Goal: Obtain resource: Obtain resource

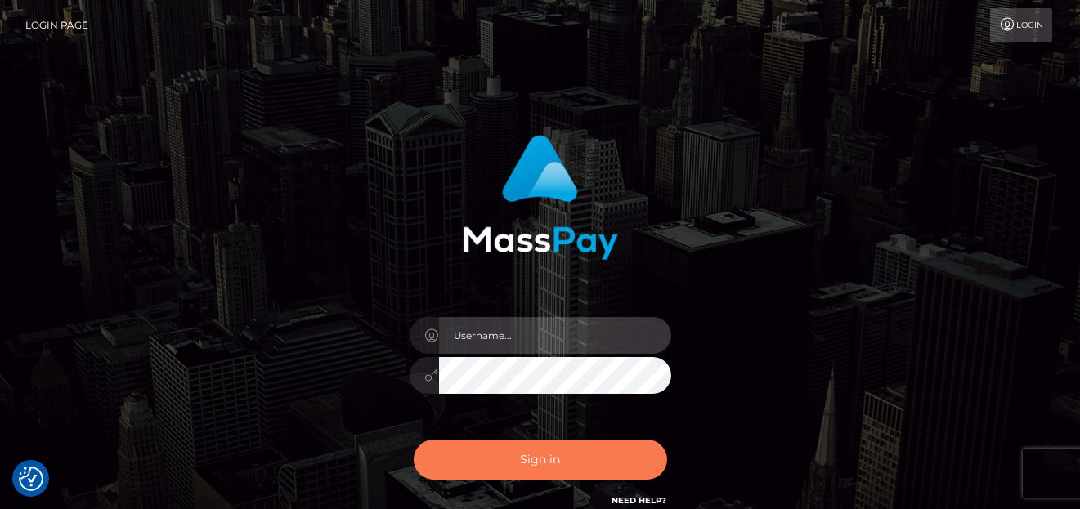
type input "[PERSON_NAME]"
click at [504, 455] on button "Sign in" at bounding box center [540, 460] width 253 height 40
type input "[PERSON_NAME]"
click at [496, 468] on button "Sign in" at bounding box center [540, 460] width 253 height 40
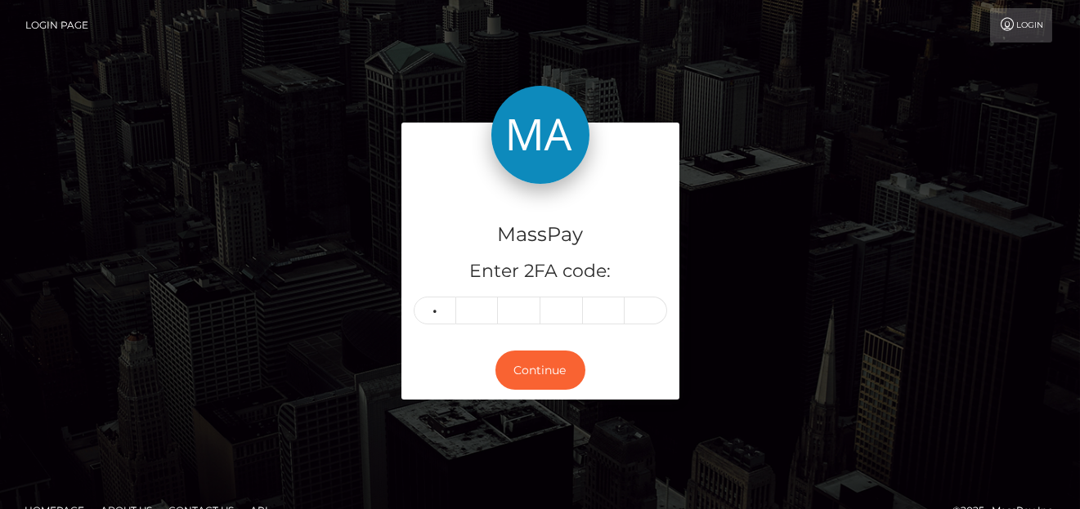
type input "1"
type input "4"
type input "3"
type input "8"
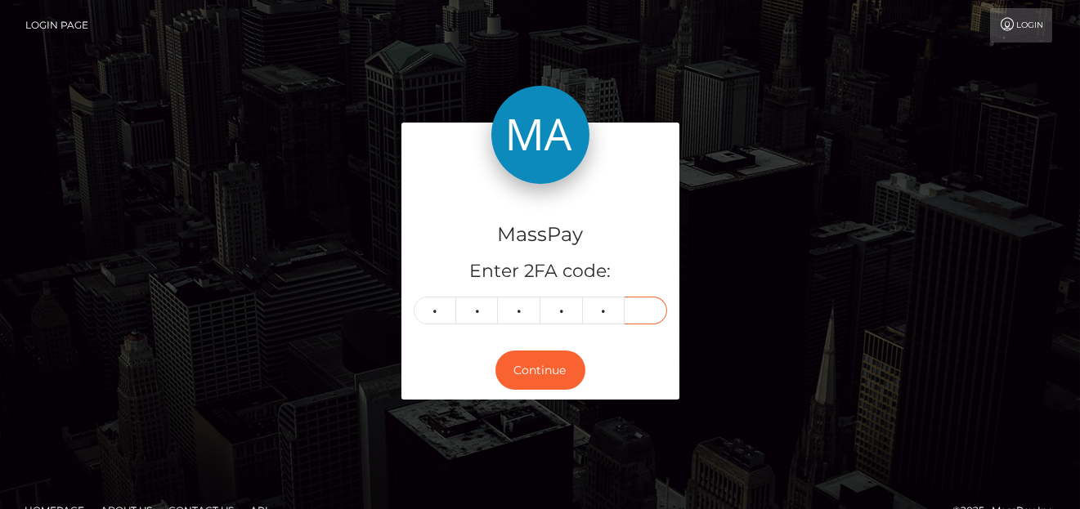
type input "9"
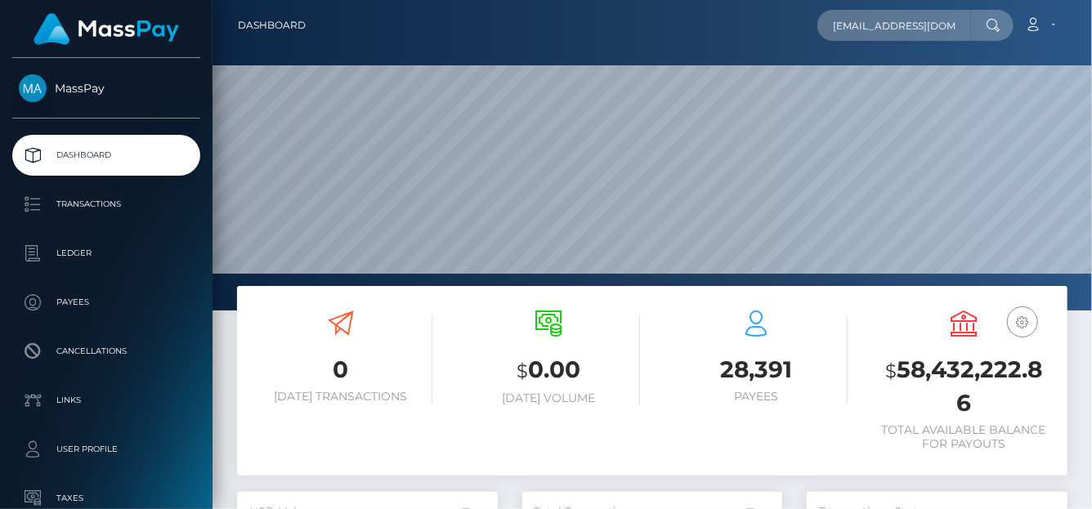
scroll to position [289, 261]
type input "vschuetz.mail@gmail.com"
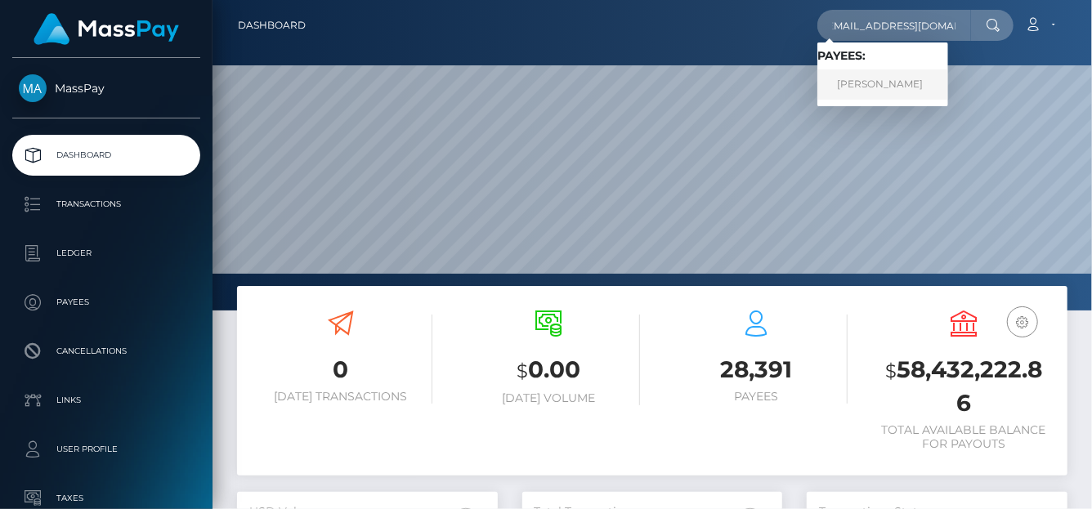
click at [870, 93] on link "VANESSA SCHUTZ" at bounding box center [882, 84] width 131 height 30
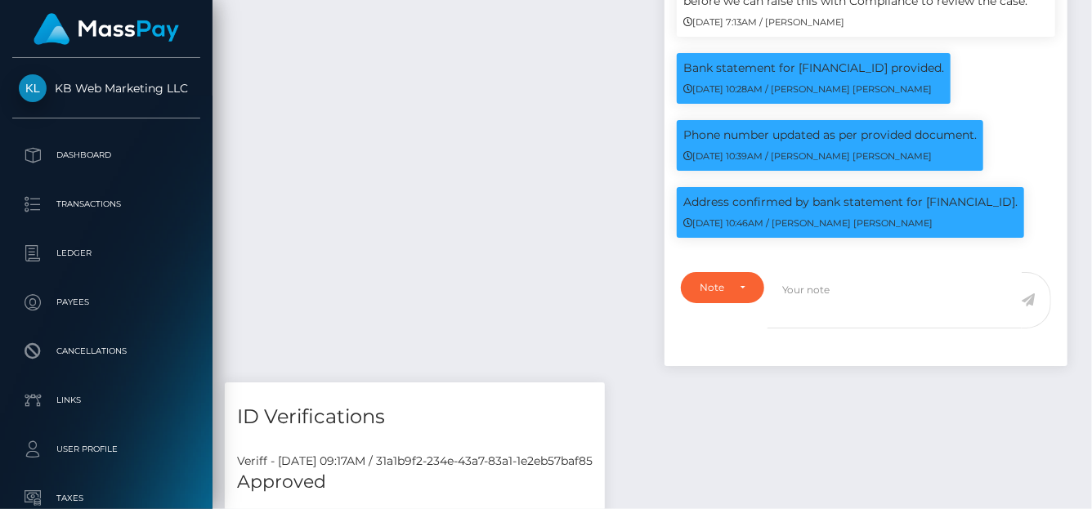
scroll to position [1800, 0]
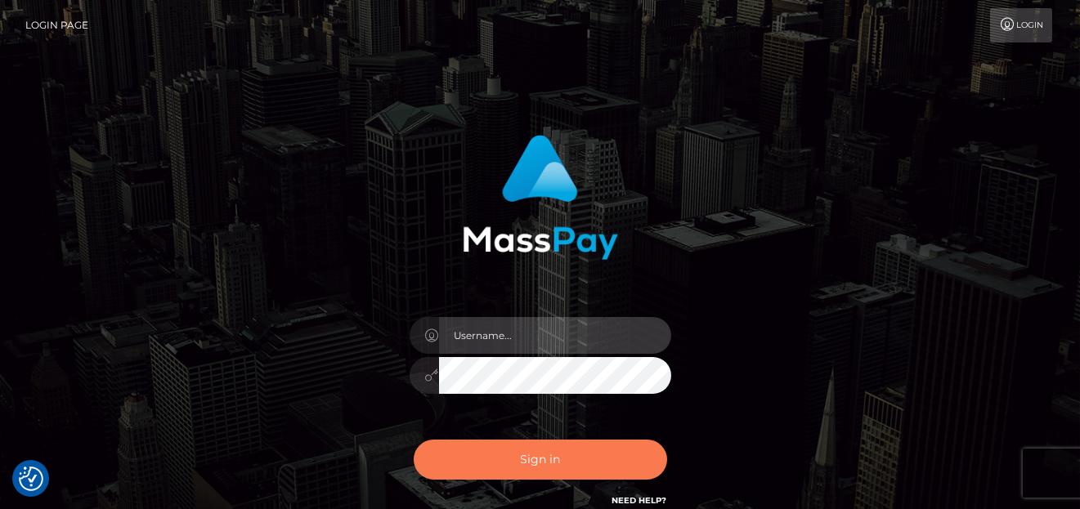
type input "denise"
click at [489, 448] on button "Sign in" at bounding box center [540, 460] width 253 height 40
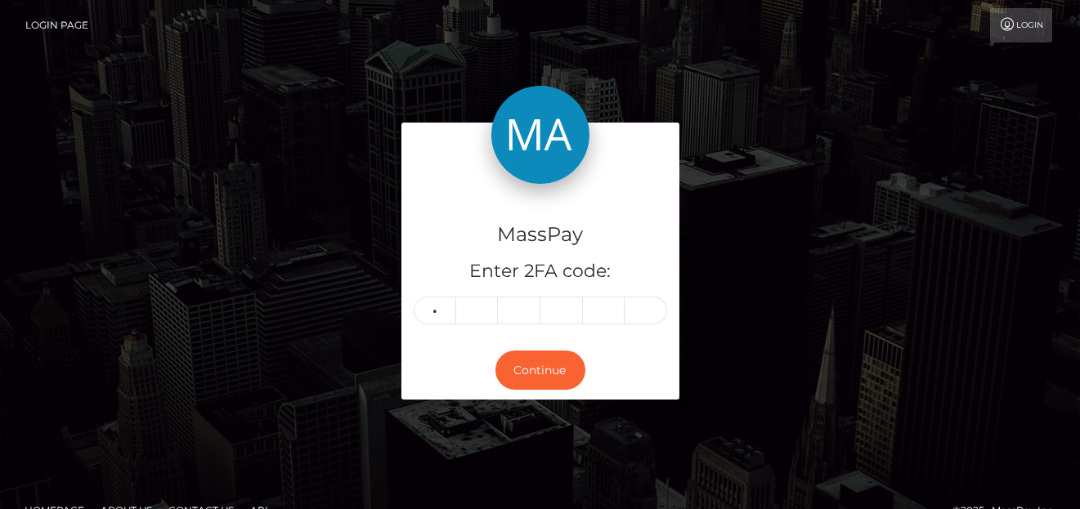
type input "0"
type input "4"
type input "0"
type input "4"
type input "8"
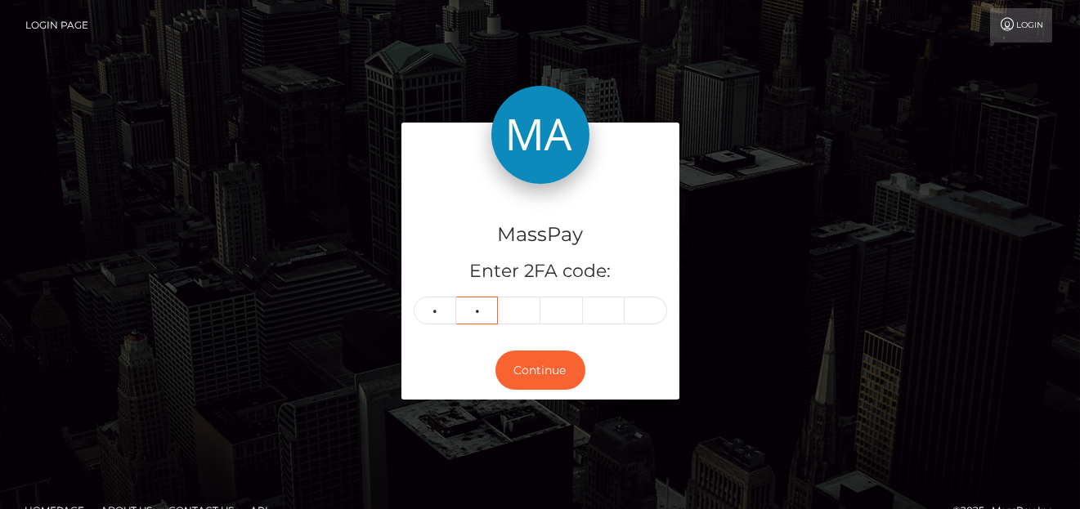
type input "7"
type input "5"
type input "8"
type input "1"
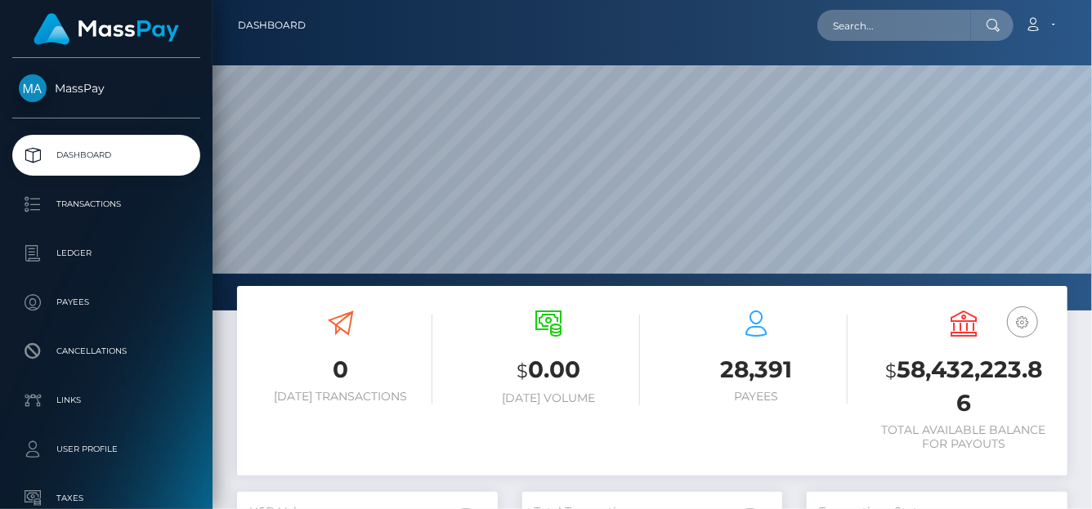
scroll to position [289, 261]
click at [863, 28] on input "text" at bounding box center [894, 25] width 154 height 31
paste input "[EMAIL_ADDRESS][DOMAIN_NAME]"
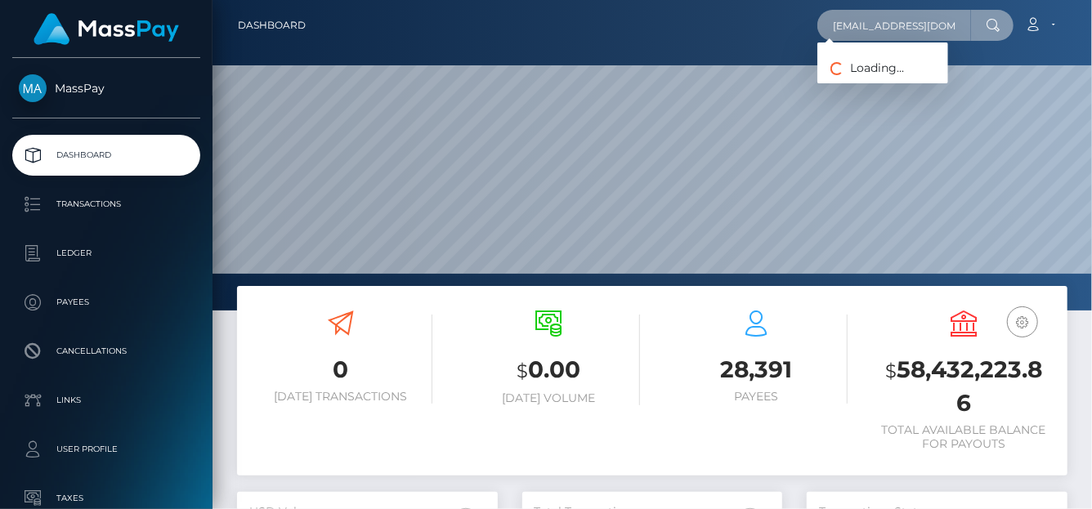
type input "[EMAIL_ADDRESS][DOMAIN_NAME]"
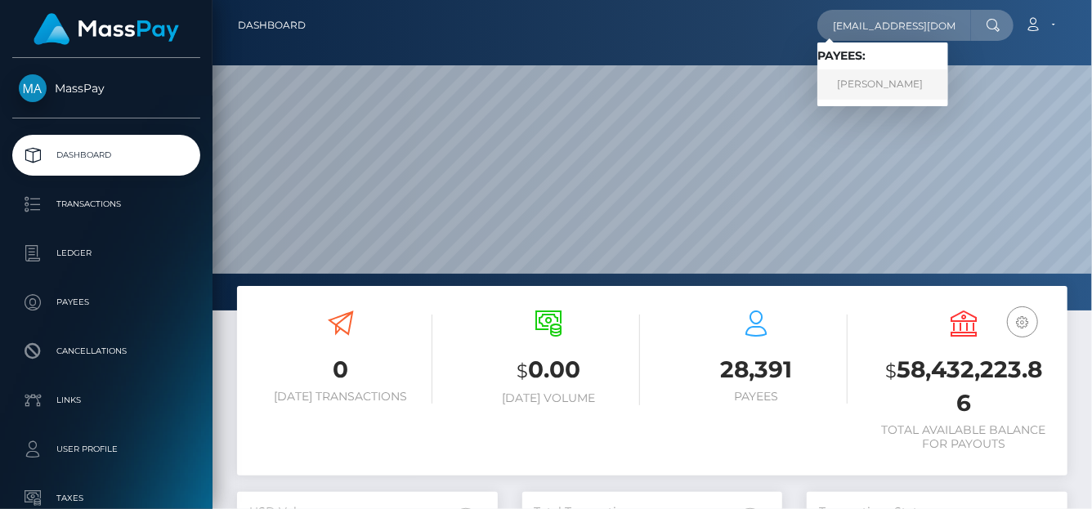
click at [869, 90] on link "[PERSON_NAME]" at bounding box center [882, 84] width 131 height 30
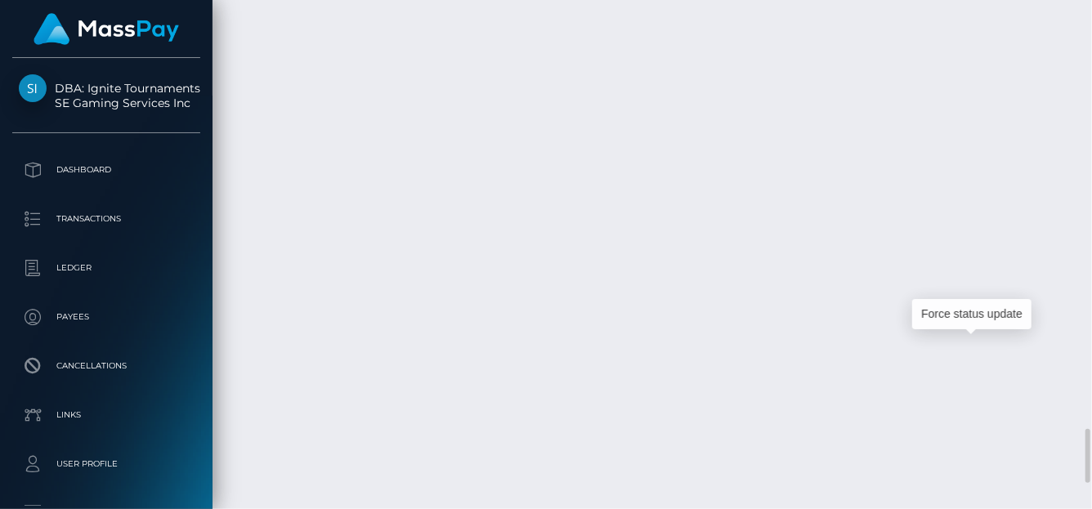
scroll to position [196, 261]
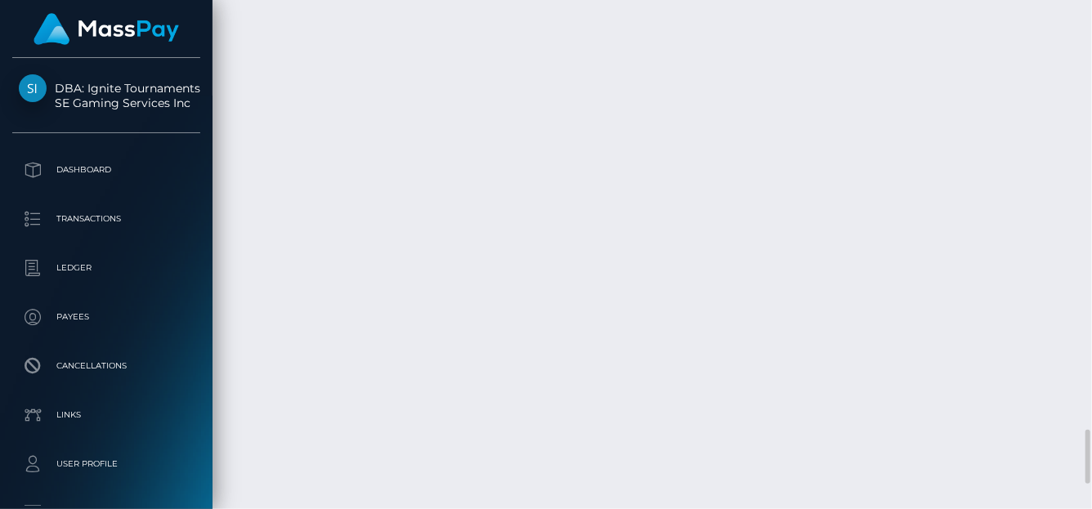
drag, startPoint x: 490, startPoint y: 323, endPoint x: 709, endPoint y: 310, distance: 218.6
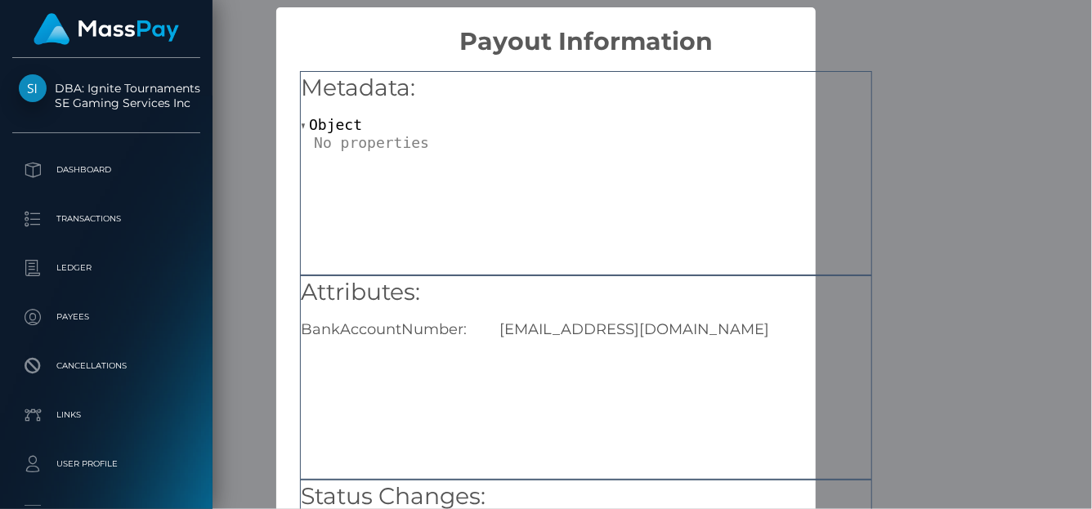
click at [504, 334] on div "rompyjr13@hotmail.com" at bounding box center [685, 329] width 396 height 18
drag, startPoint x: 497, startPoint y: 330, endPoint x: 704, endPoint y: 325, distance: 207.6
click at [704, 325] on div "rompyjr13@hotmail.com" at bounding box center [685, 329] width 396 height 18
copy div "rompyjr13@hotmail.com"
drag, startPoint x: 959, startPoint y: 107, endPoint x: 885, endPoint y: 110, distance: 74.4
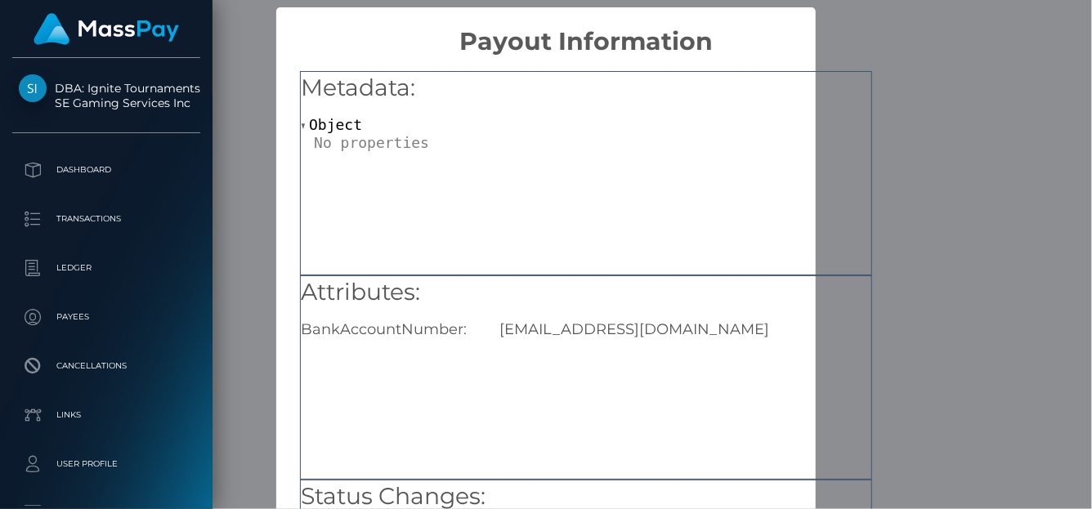
click at [958, 107] on div "× Payout Information Metadata: Object Attributes: BankAccountNumber: rompyjr13@…" at bounding box center [546, 254] width 1092 height 509
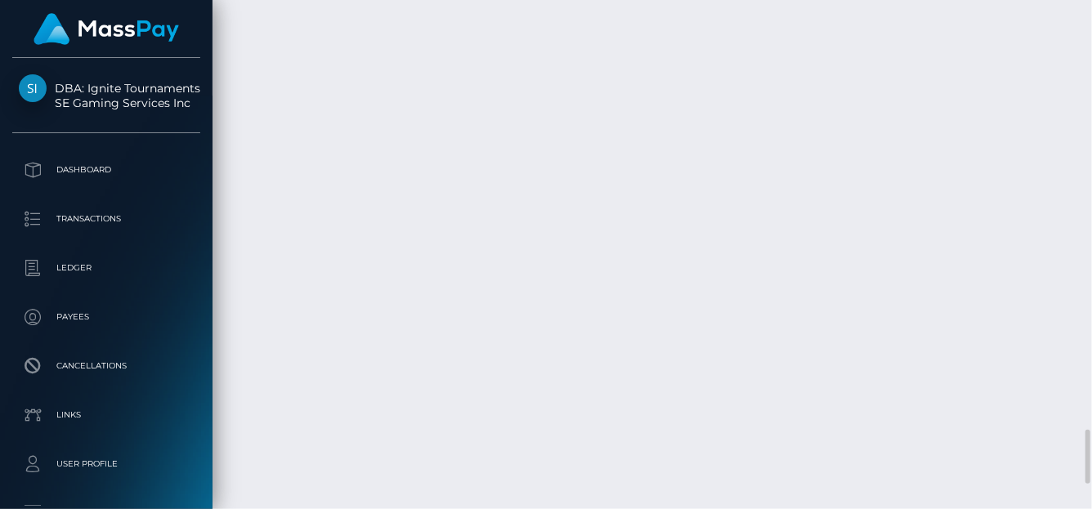
drag, startPoint x: 491, startPoint y: 314, endPoint x: 704, endPoint y: 315, distance: 212.5
copy td "a2355430154c474ca5a2bc38ce007a2e"
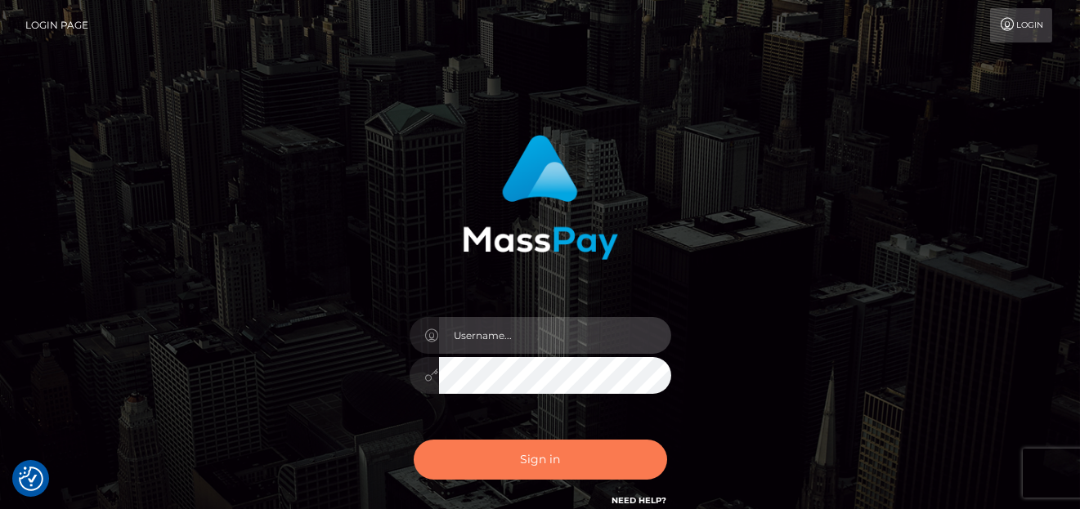
type input "denise"
click at [534, 467] on button "Sign in" at bounding box center [540, 460] width 253 height 40
type input "[PERSON_NAME]"
click at [551, 472] on button "Sign in" at bounding box center [540, 460] width 253 height 40
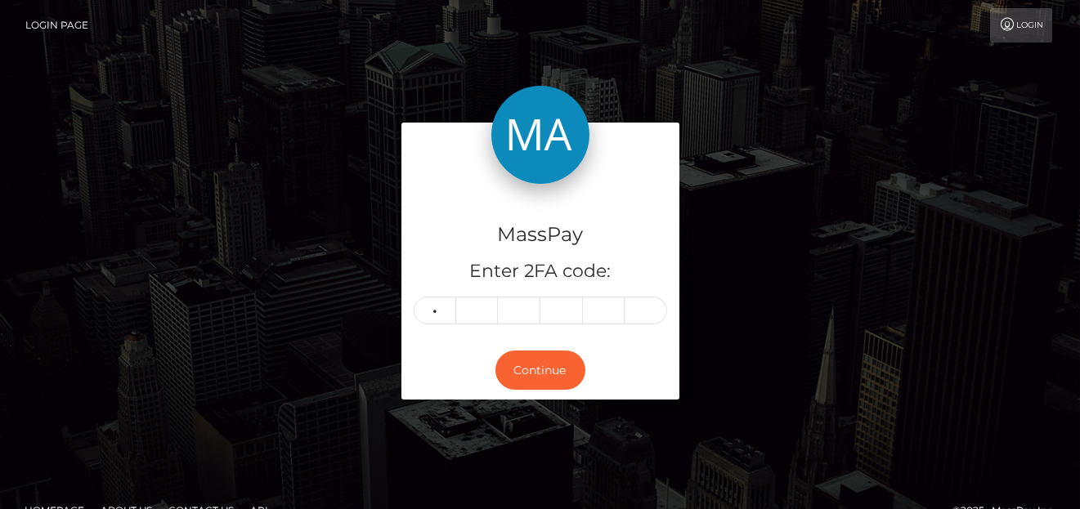
type input "6"
type input "0"
type input "4"
type input "8"
type input "4"
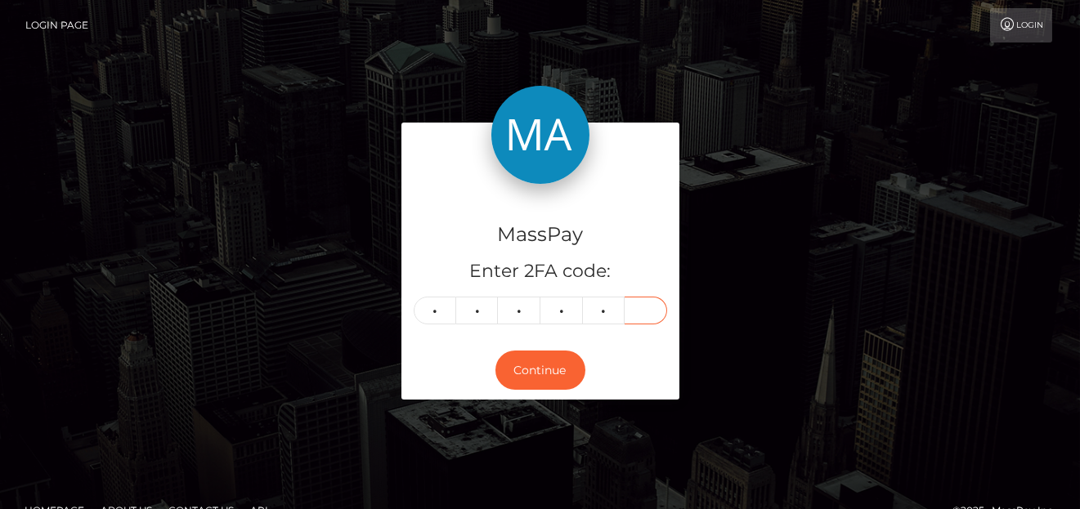
type input "0"
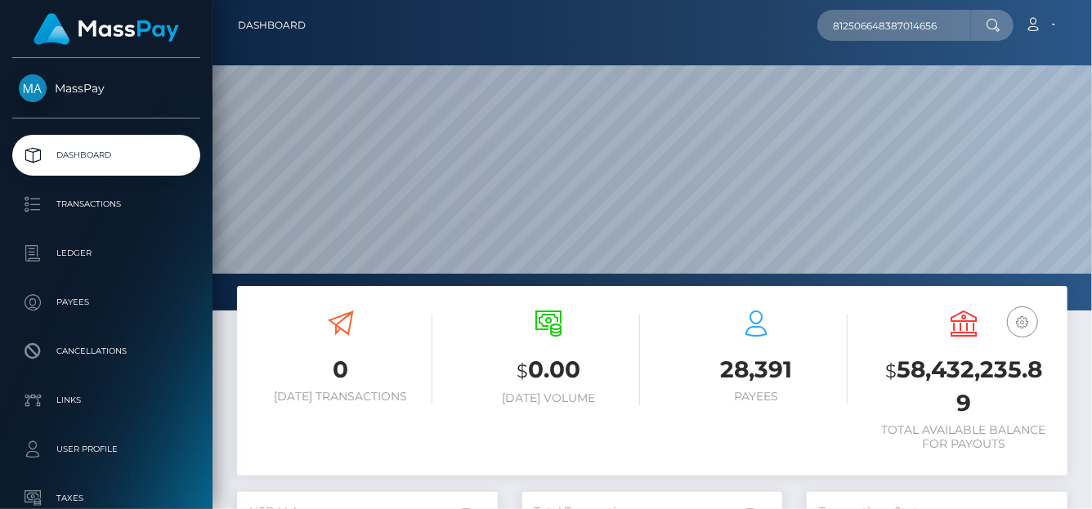
type input "812506648387014656"
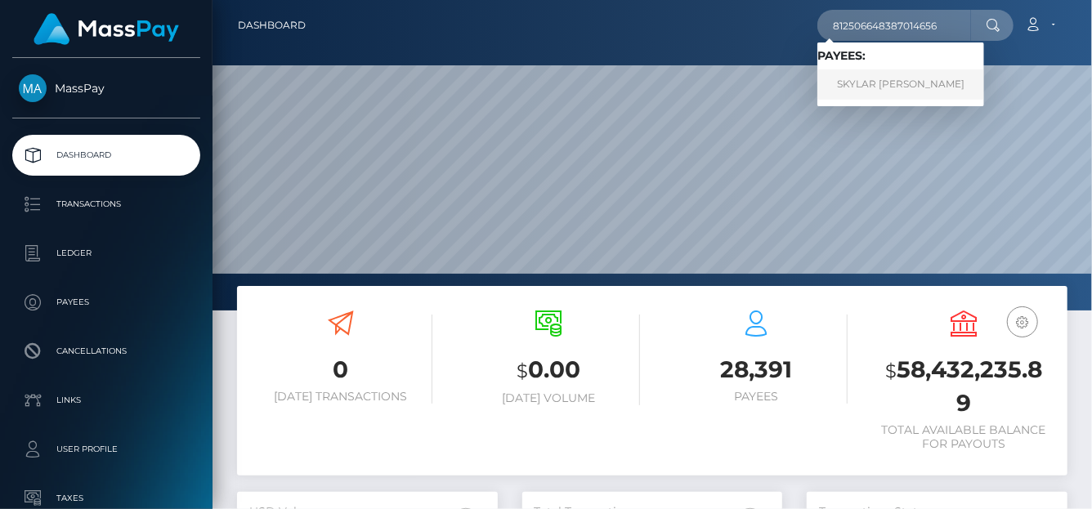
click at [883, 78] on link "SKYLAR [PERSON_NAME]" at bounding box center [900, 84] width 167 height 30
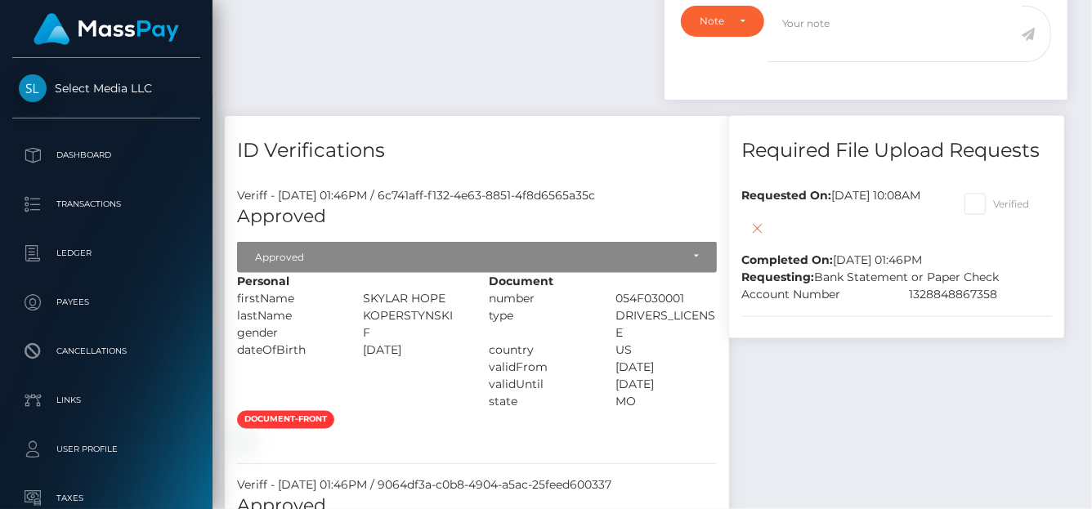
scroll to position [196, 261]
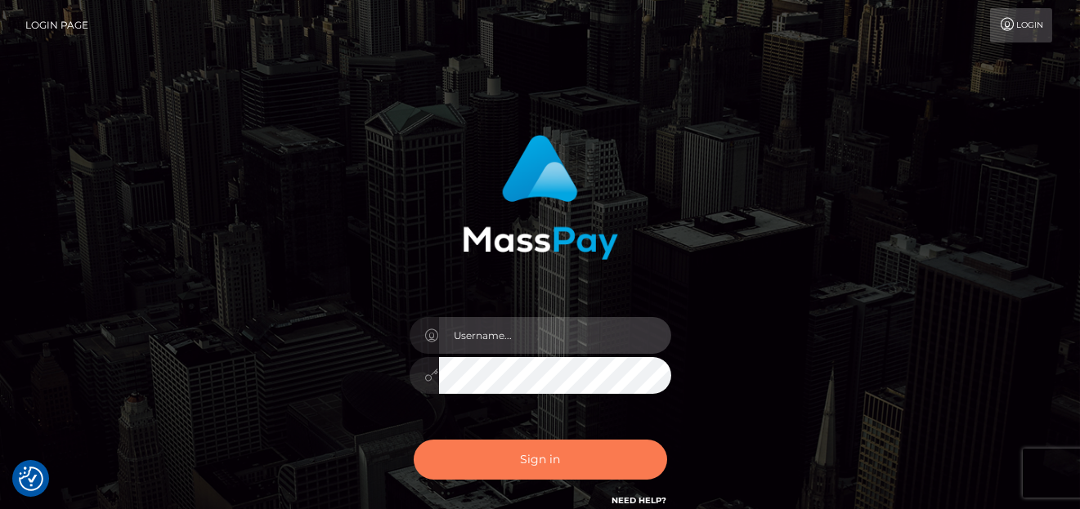
type input "[PERSON_NAME]"
click at [512, 454] on button "Sign in" at bounding box center [540, 460] width 253 height 40
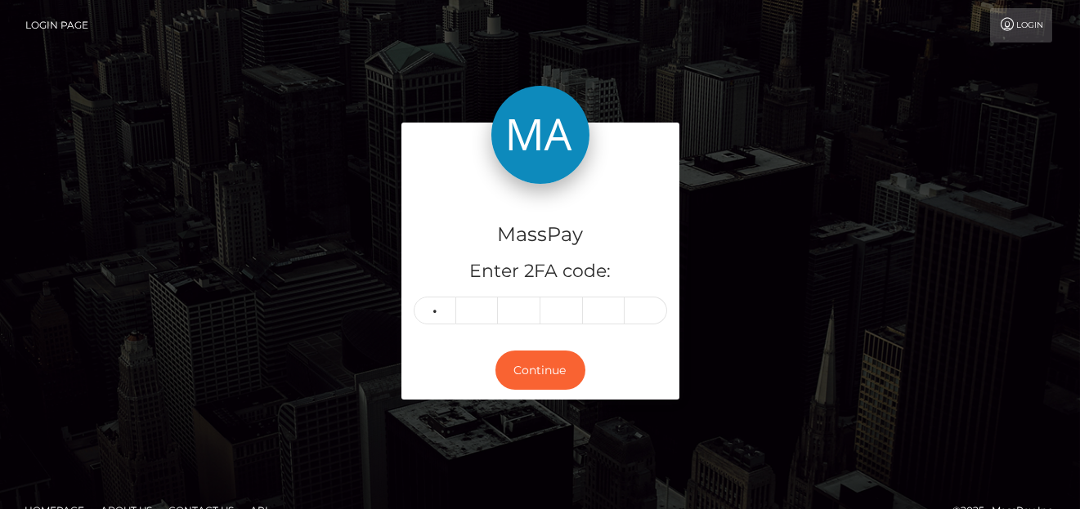
type input "7"
type input "2"
type input "7"
type input "2"
type input "5"
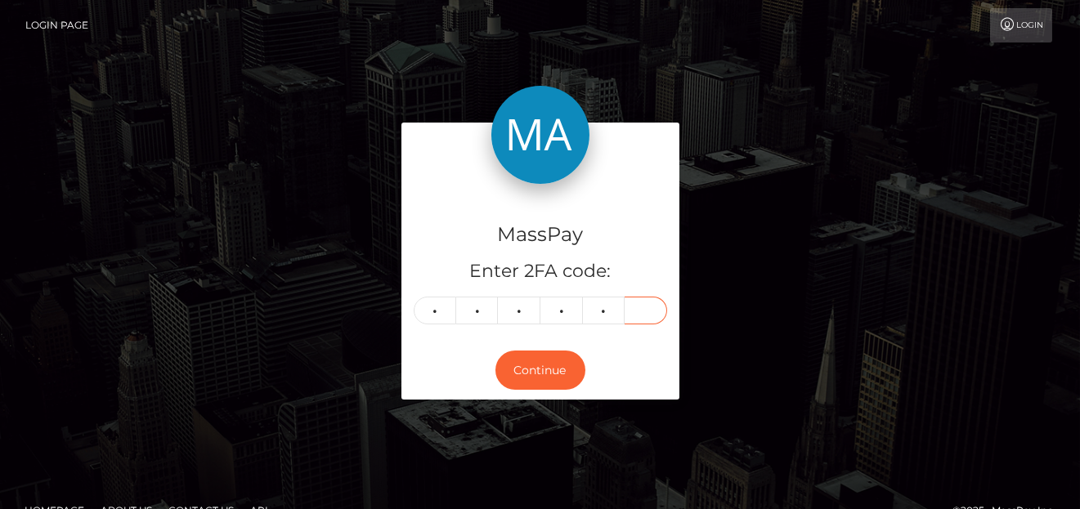
type input "0"
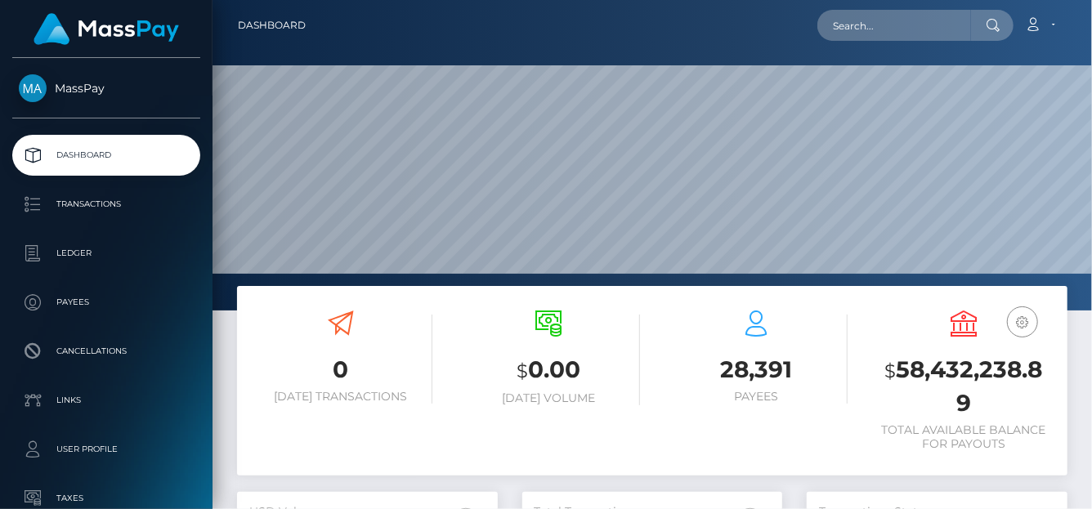
scroll to position [289, 261]
drag, startPoint x: 857, startPoint y: 16, endPoint x: 862, endPoint y: 28, distance: 12.4
click at [857, 16] on input "text" at bounding box center [894, 25] width 154 height 31
paste input "812506648387014656"
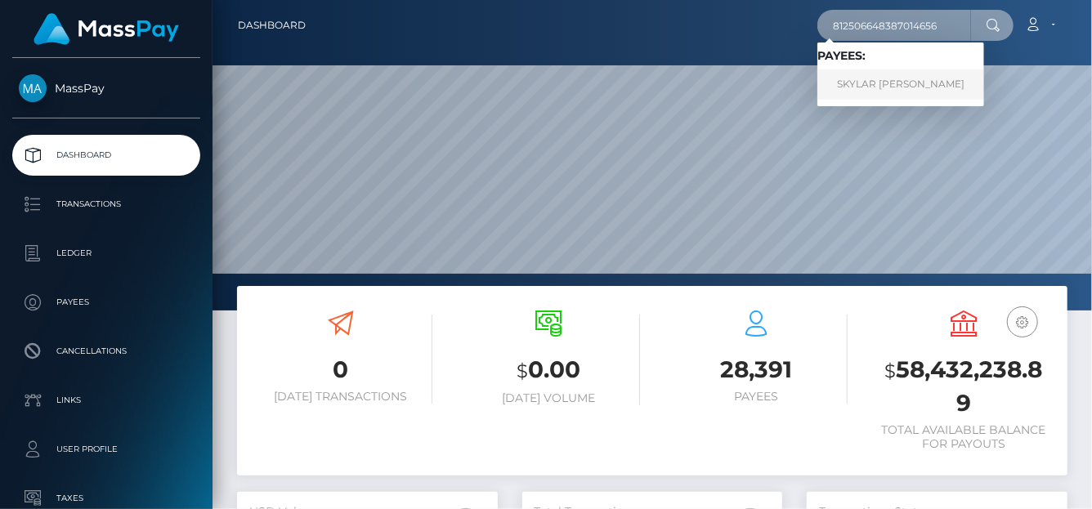
type input "812506648387014656"
click at [868, 82] on link "SKYLAR HOPE KOPERSTYNSKI" at bounding box center [900, 84] width 167 height 30
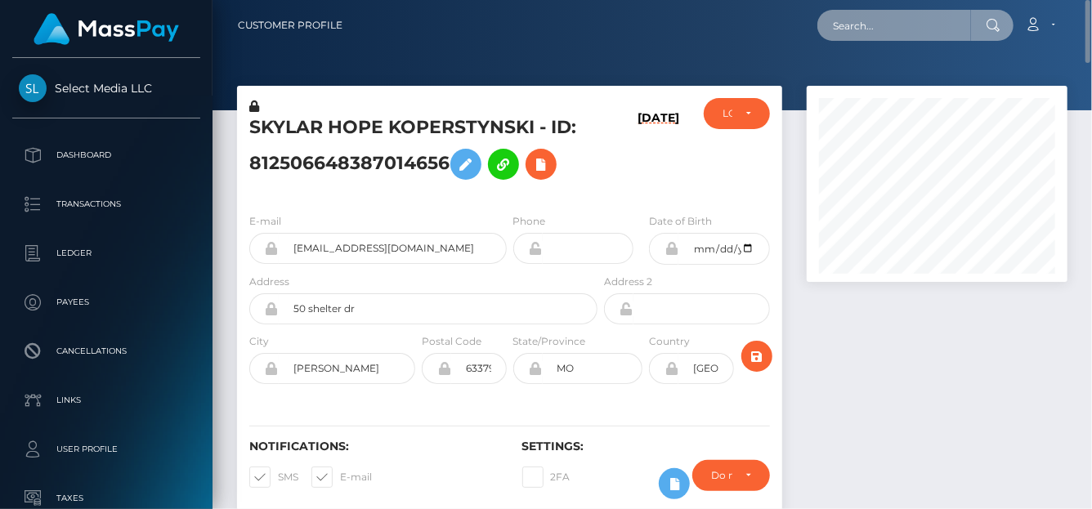
click at [865, 36] on input "text" at bounding box center [894, 25] width 154 height 31
paste input "624899585705259008"
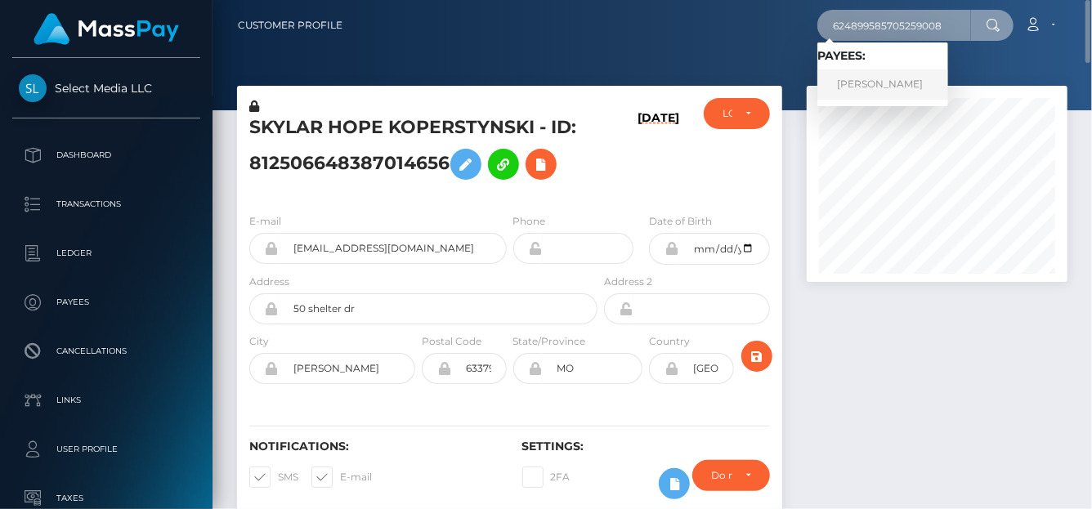
type input "624899585705259008"
click at [891, 81] on link "Anna EVGENEVNA Khalyakina" at bounding box center [882, 84] width 131 height 30
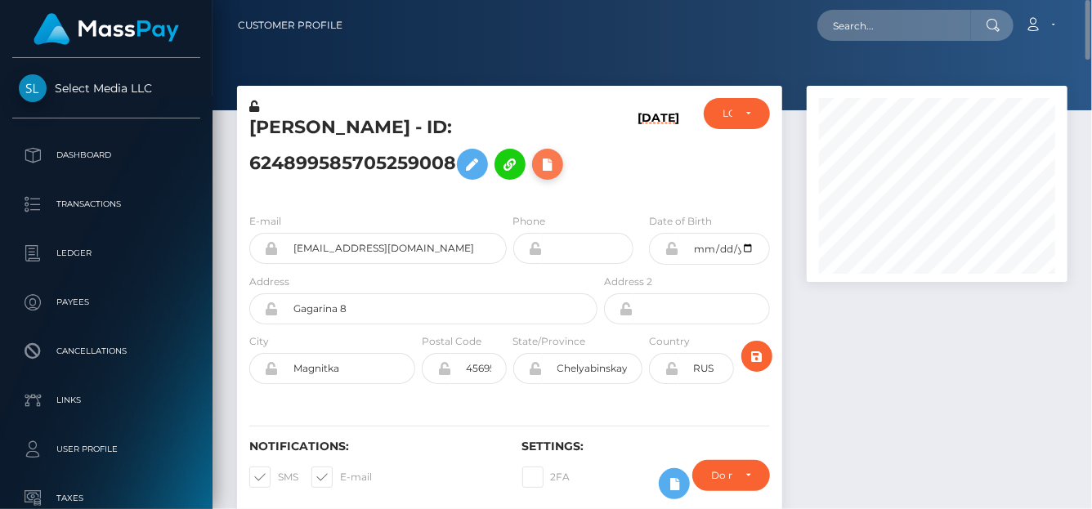
click at [548, 160] on icon at bounding box center [548, 164] width 20 height 20
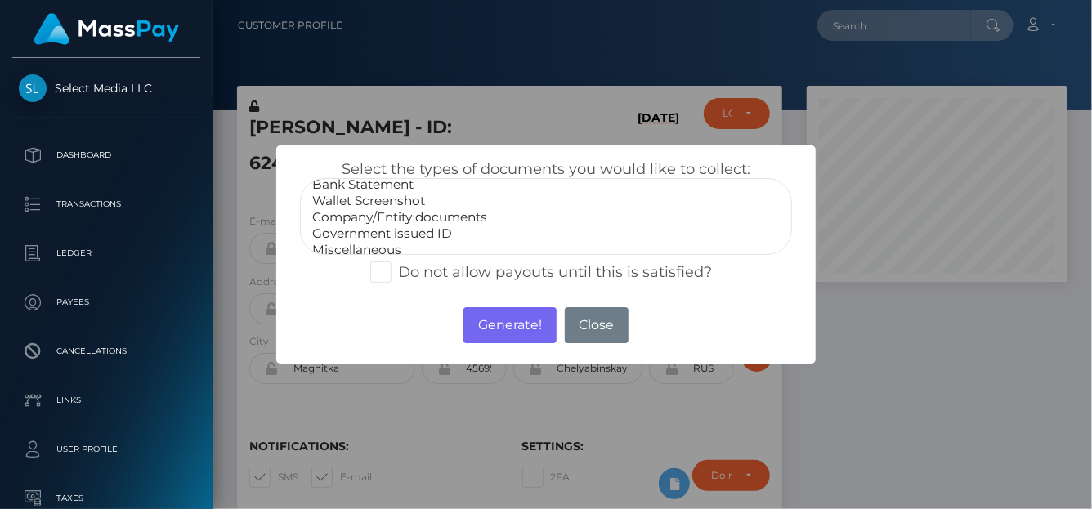
scroll to position [32, 0]
select select "Government issued ID"
click at [397, 221] on option "Government issued ID" at bounding box center [546, 225] width 471 height 16
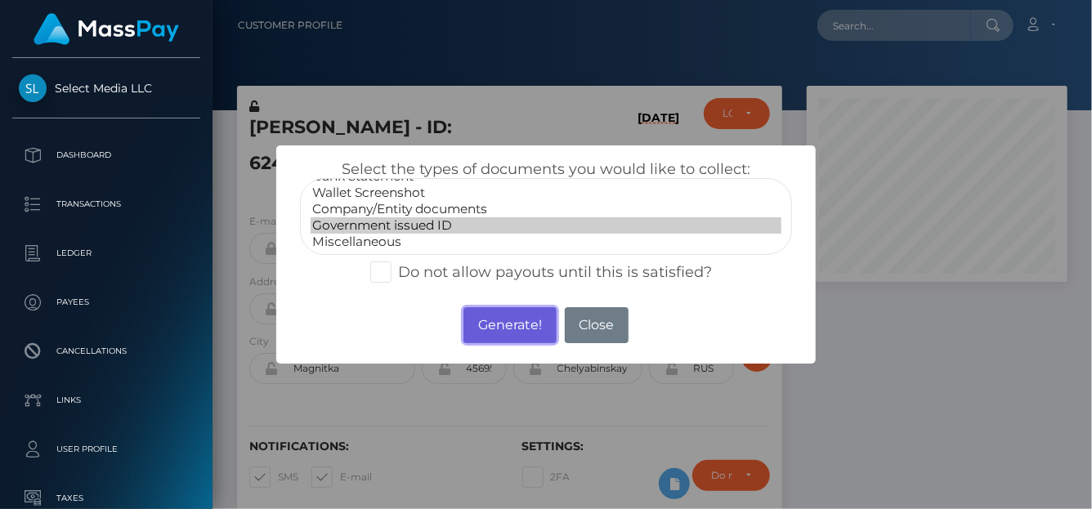
click at [493, 324] on button "Generate!" at bounding box center [509, 325] width 92 height 36
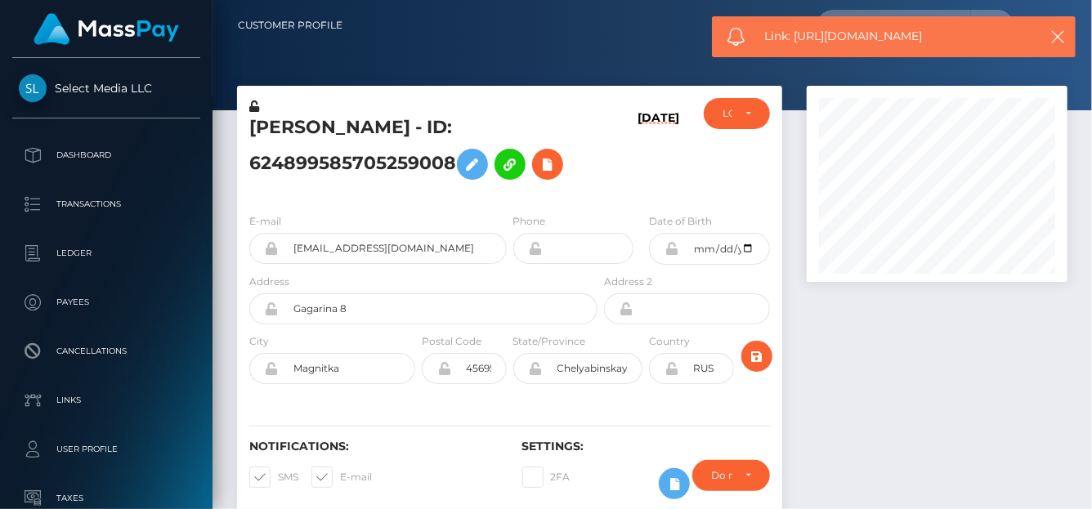
drag, startPoint x: 987, startPoint y: 34, endPoint x: 796, endPoint y: 37, distance: 191.3
click at [796, 37] on span "Link: https://l.maspay.io/ukpDm" at bounding box center [896, 36] width 262 height 17
copy span "https://l.maspay.io/ukpDm"
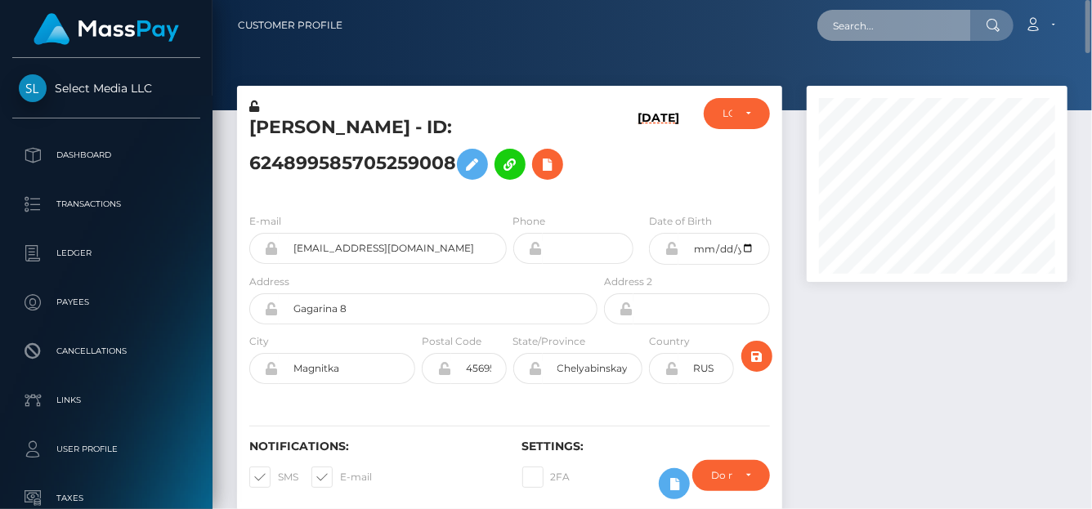
click at [861, 18] on input "text" at bounding box center [894, 25] width 154 height 31
paste input "424616349973618688"
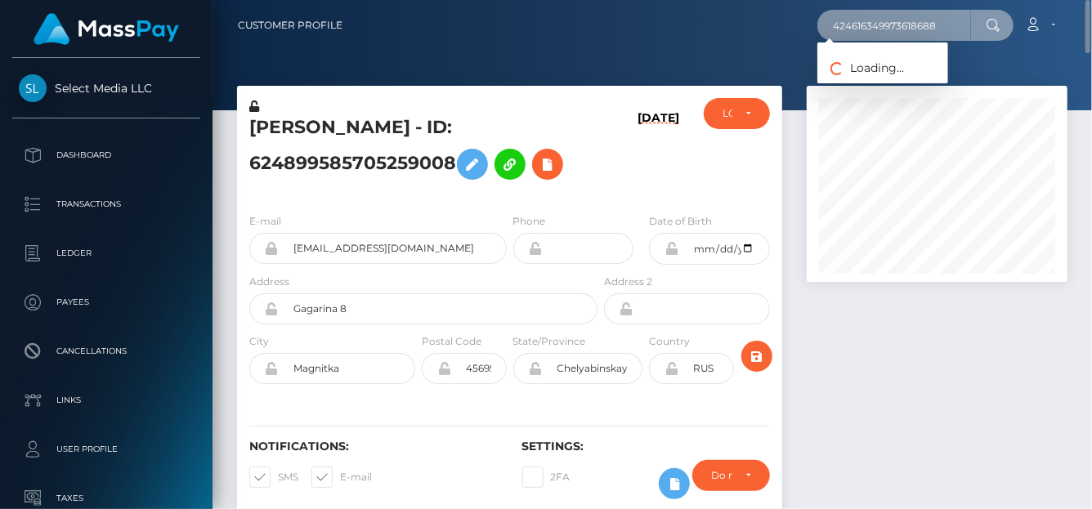
type input "424616349973618688"
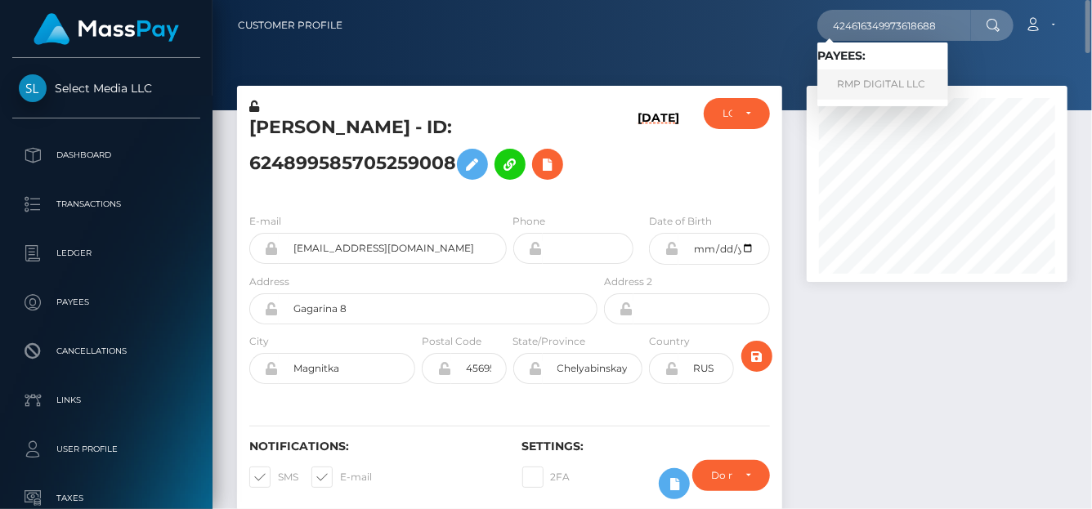
click at [864, 80] on link "RMP DIGITAL LLC" at bounding box center [882, 84] width 131 height 30
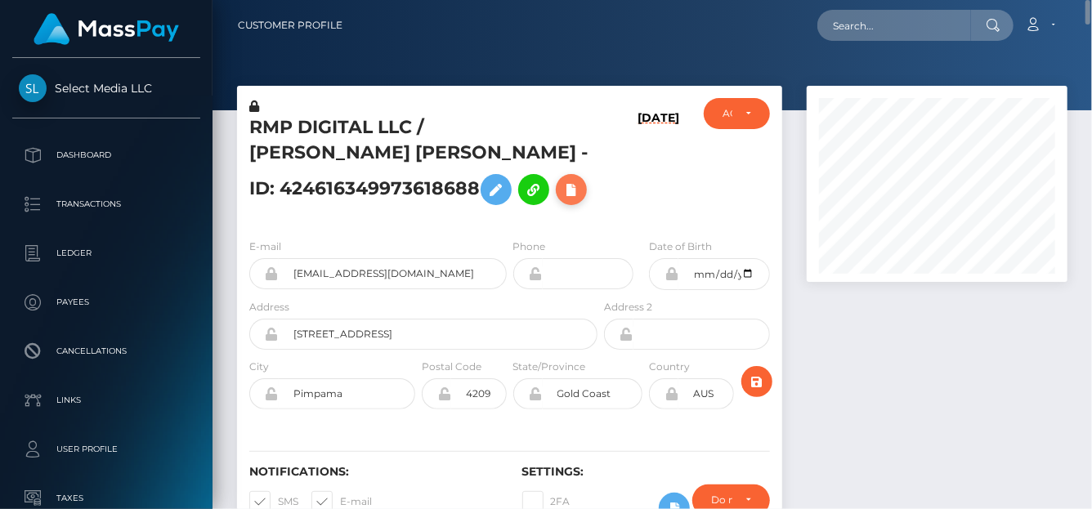
click at [561, 186] on icon at bounding box center [571, 190] width 20 height 20
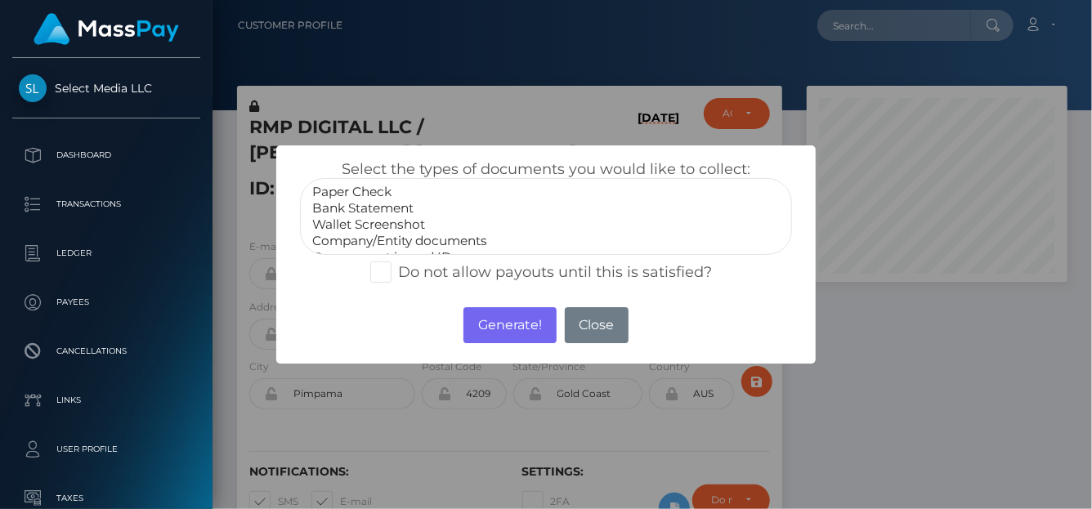
select select "Bank Statement"
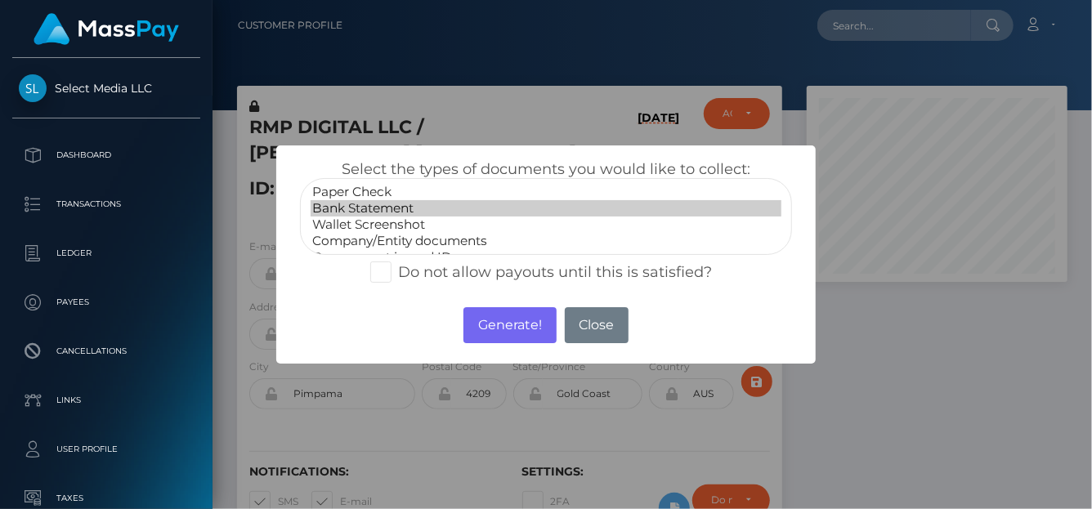
click at [405, 212] on option "Bank Statement" at bounding box center [546, 208] width 471 height 16
click at [481, 320] on button "Generate!" at bounding box center [509, 325] width 92 height 36
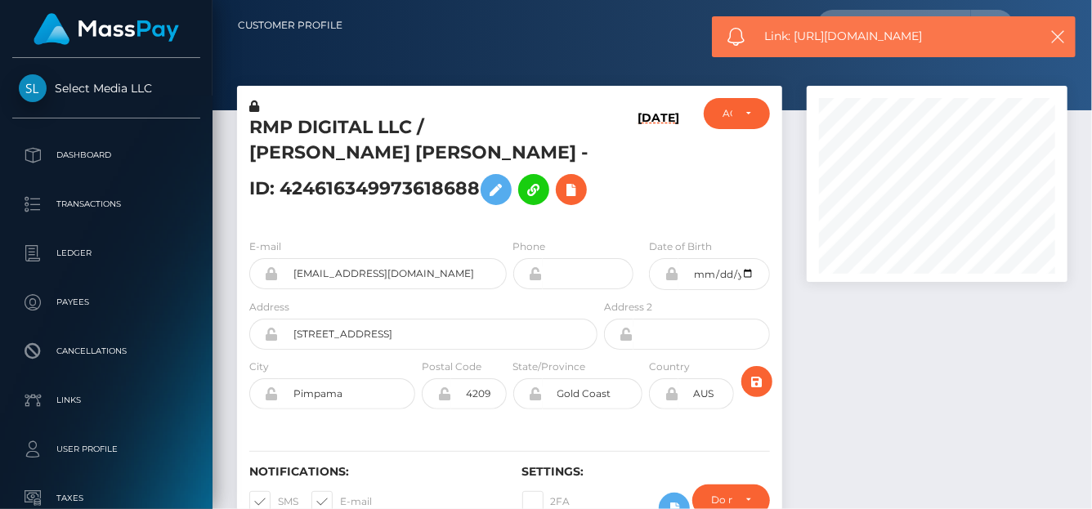
drag, startPoint x: 956, startPoint y: 34, endPoint x: 799, endPoint y: 31, distance: 156.9
click at [798, 34] on span "Link: https://l.maspay.io/GkpGE" at bounding box center [896, 36] width 262 height 17
copy span "https://l.maspay.io/GkpGE"
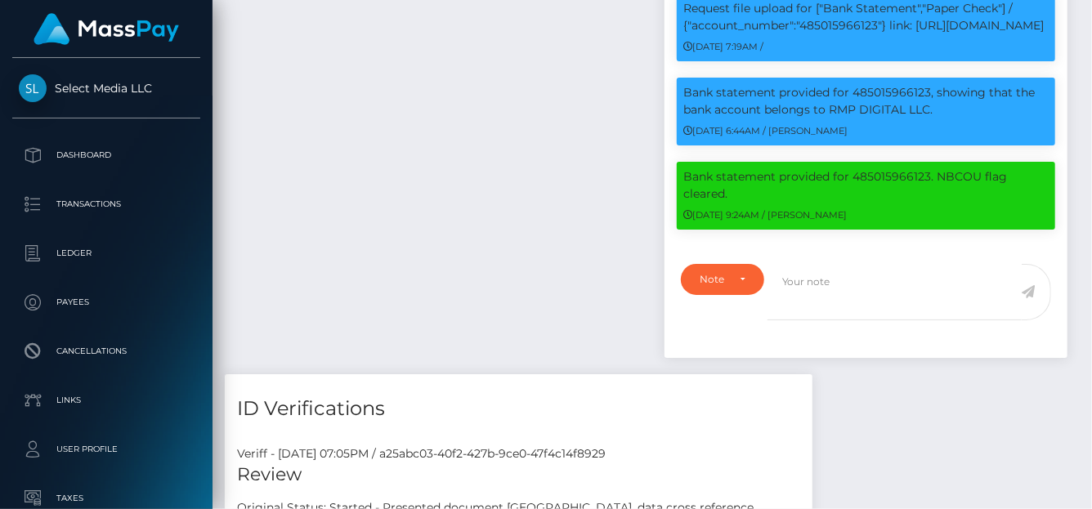
scroll to position [2864, 0]
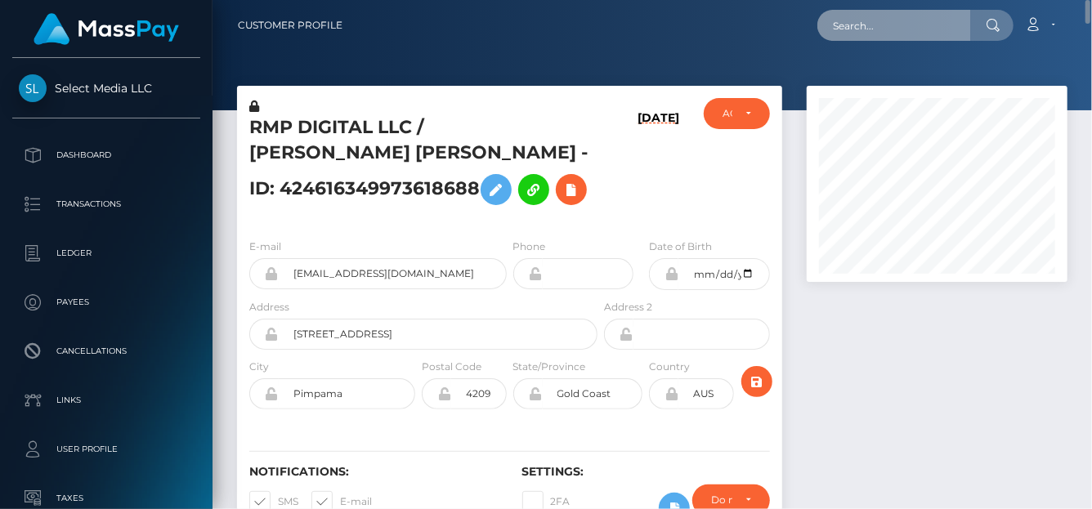
click at [851, 26] on input "text" at bounding box center [894, 25] width 154 height 31
paste input "503081171727429632"
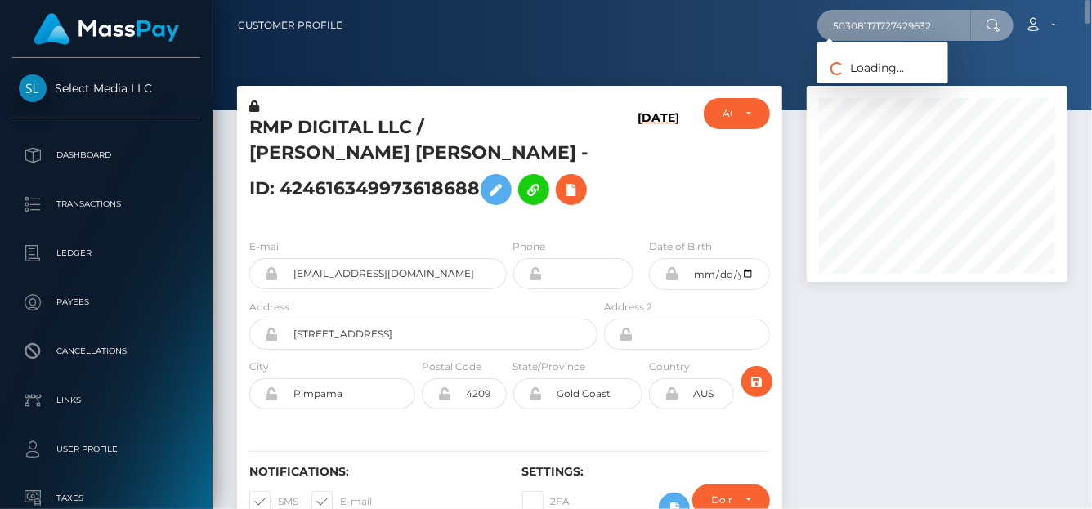
type input "503081171727429632"
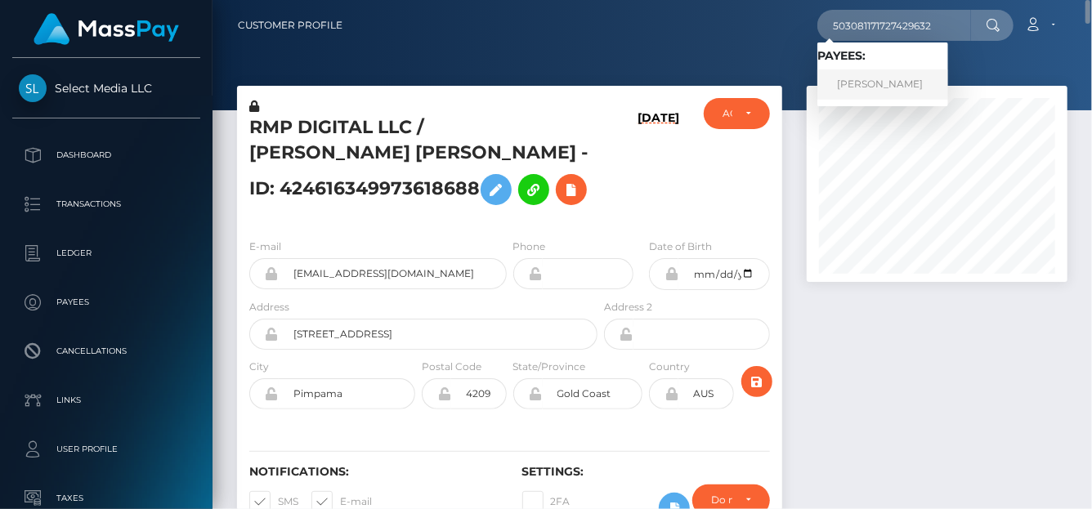
click at [892, 75] on link "Francesca Laura Carroccio" at bounding box center [882, 84] width 131 height 30
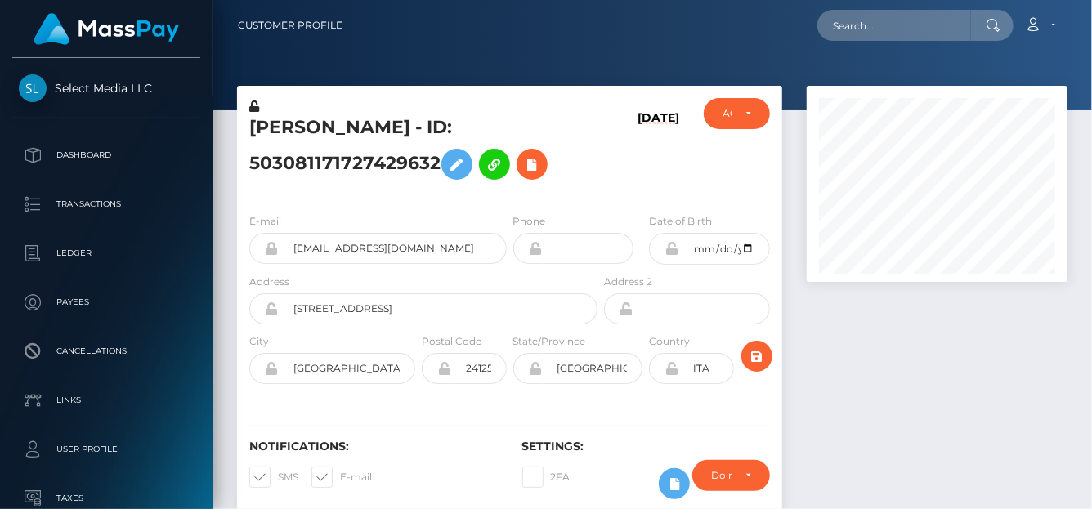
scroll to position [196, 261]
click at [528, 160] on icon at bounding box center [532, 164] width 20 height 20
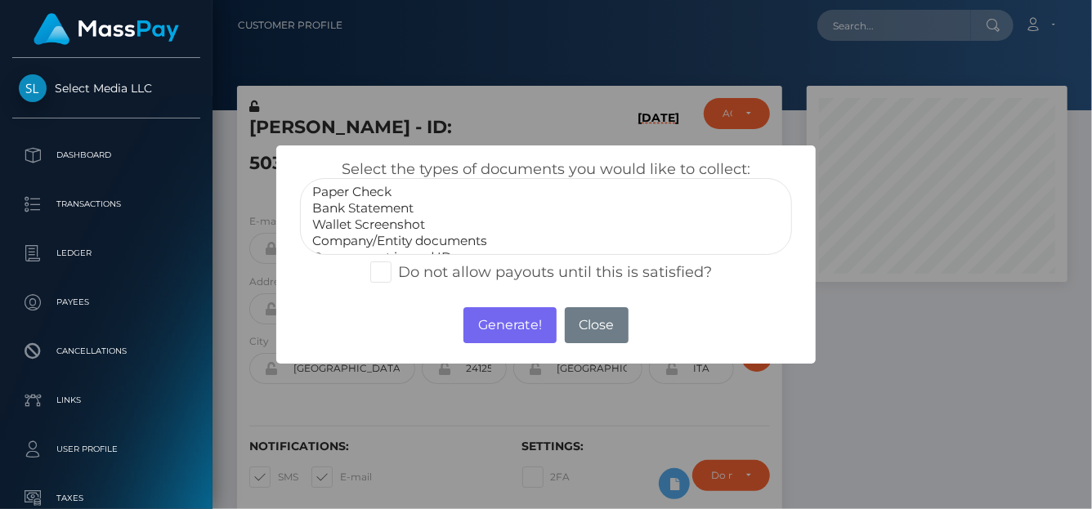
scroll to position [32, 0]
select select "Government issued ID"
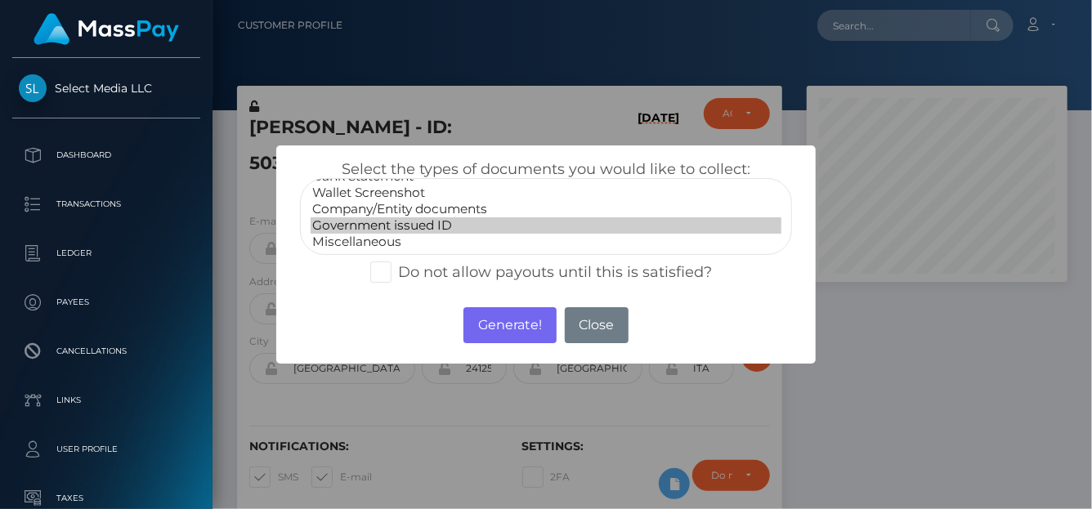
click at [410, 217] on option "Government issued ID" at bounding box center [546, 225] width 471 height 16
click at [499, 328] on button "Generate!" at bounding box center [509, 325] width 92 height 36
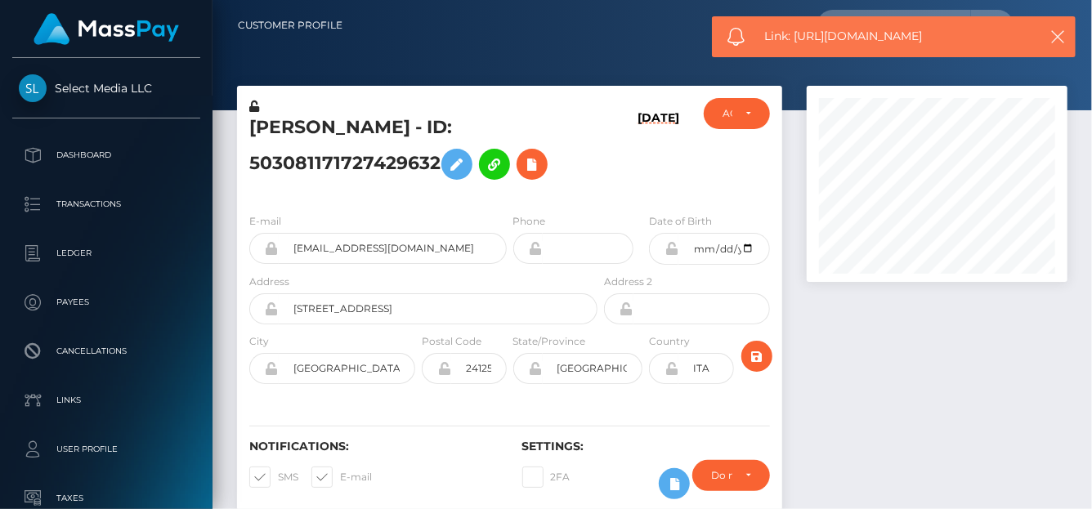
drag, startPoint x: 948, startPoint y: 34, endPoint x: 795, endPoint y: 41, distance: 153.0
click at [795, 41] on span "Link: https://l.maspay.io/4kpHQ" at bounding box center [896, 36] width 262 height 17
copy span "https://l.maspay.io/4kpHQ"
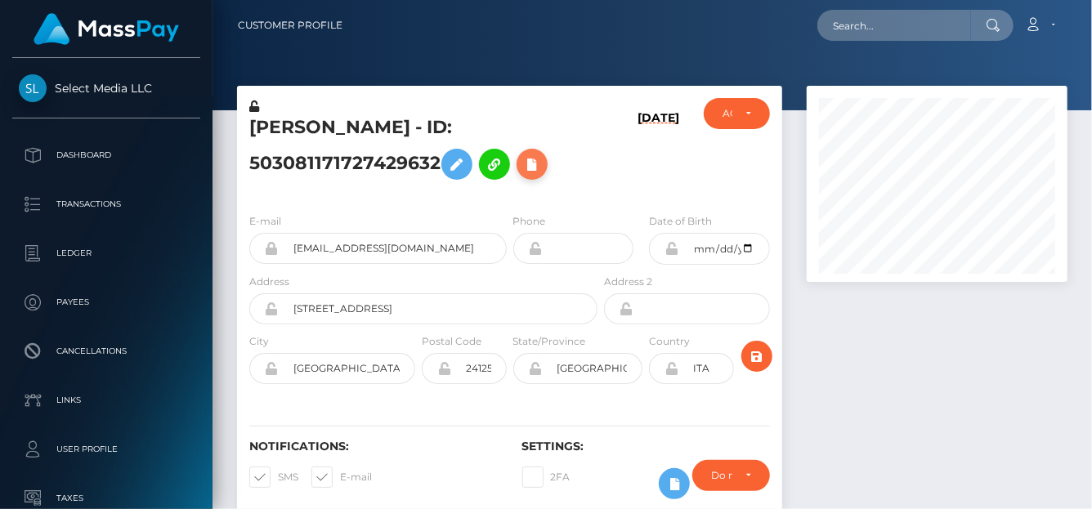
click at [539, 164] on icon at bounding box center [532, 164] width 20 height 20
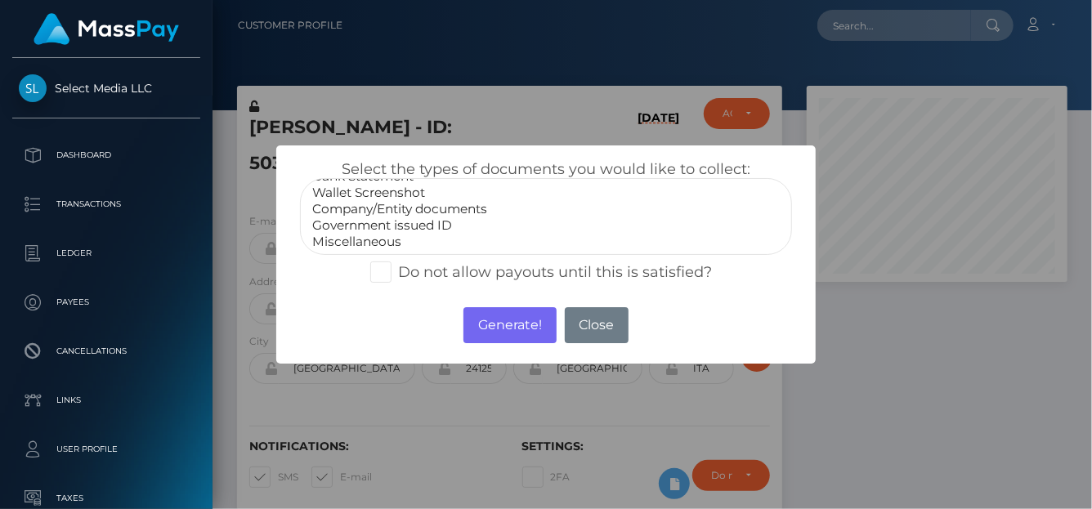
select select "Miscellaneous"
click at [380, 244] on option "Miscellaneous" at bounding box center [546, 242] width 471 height 16
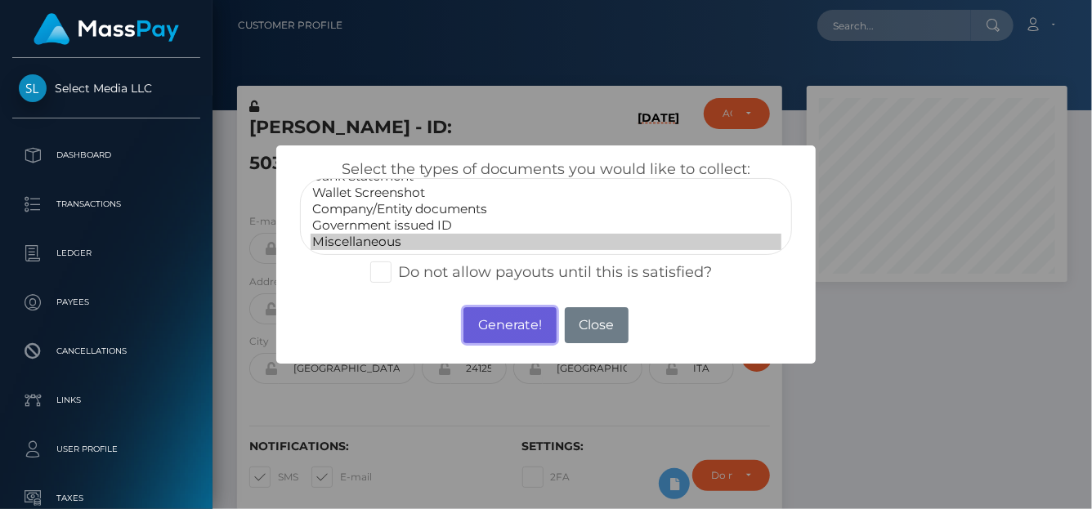
click at [499, 327] on button "Generate!" at bounding box center [509, 325] width 92 height 36
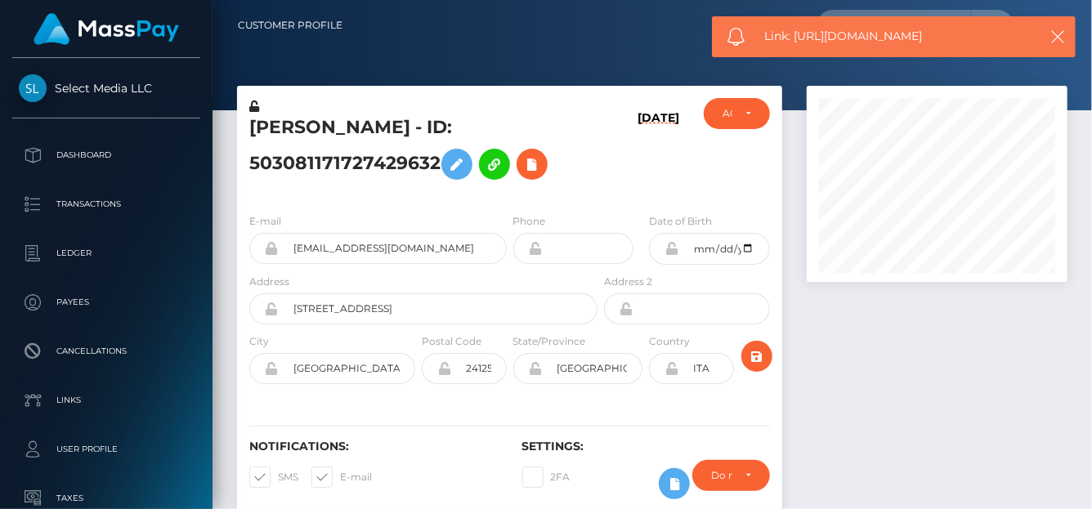
drag, startPoint x: 957, startPoint y: 43, endPoint x: 798, endPoint y: 31, distance: 159.8
click at [798, 31] on span "Link: https://l.maspay.io/fkpJN" at bounding box center [896, 36] width 262 height 17
copy span "https://l.maspay.io/fkpJN"
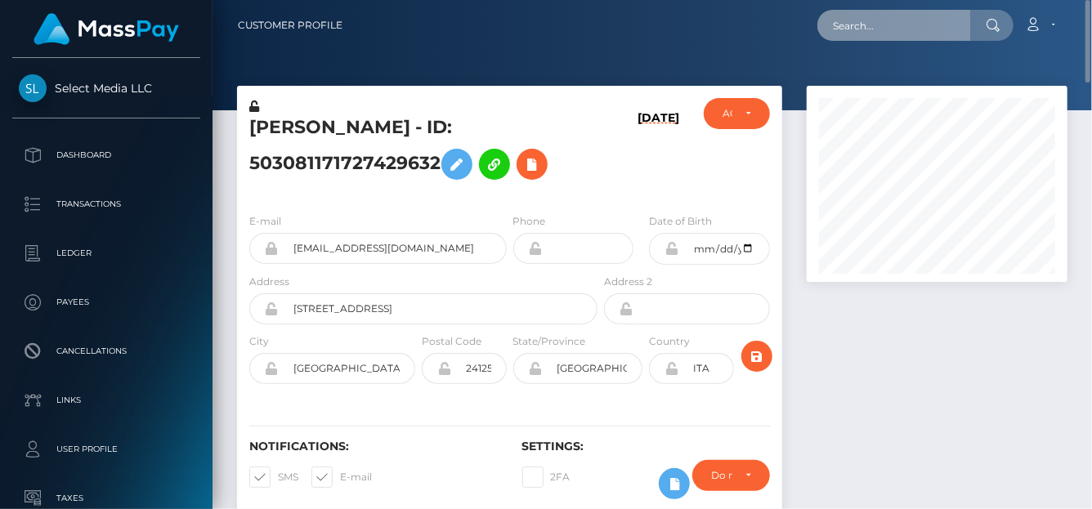
click at [910, 22] on input "text" at bounding box center [894, 25] width 154 height 31
paste input "246159528561737728"
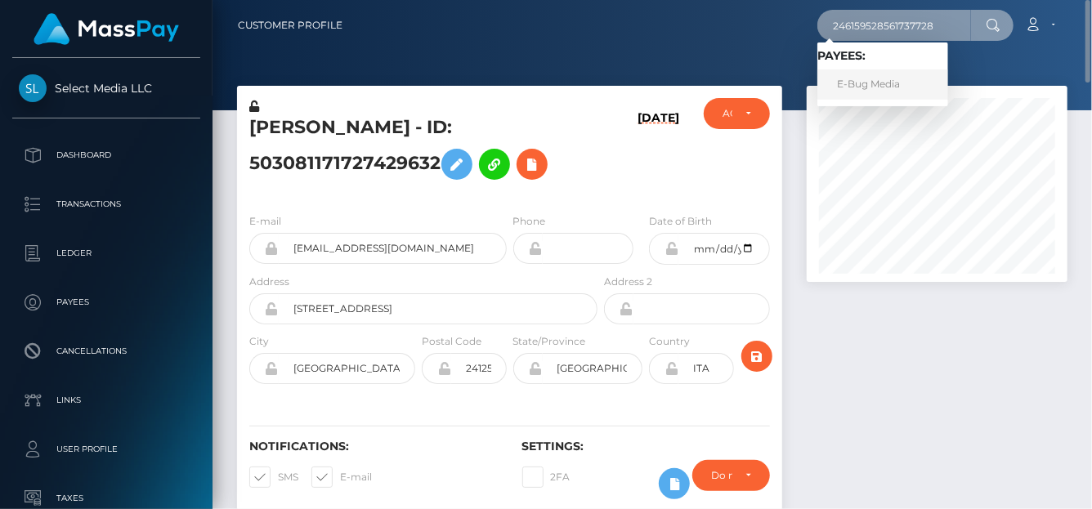
type input "246159528561737728"
click at [867, 83] on link "E-Bug Media" at bounding box center [882, 84] width 131 height 30
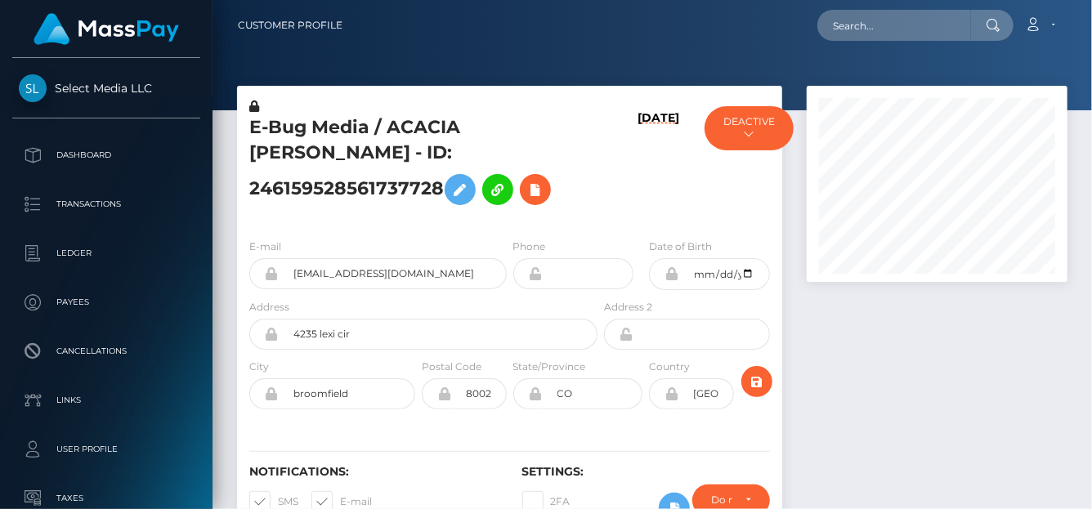
scroll to position [196, 261]
click at [541, 188] on icon at bounding box center [535, 190] width 20 height 20
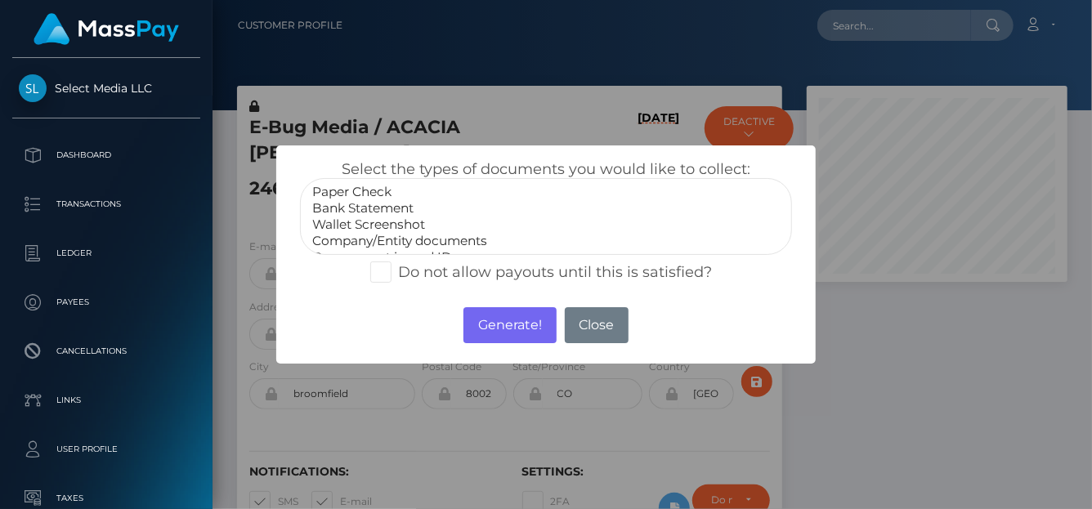
scroll to position [32, 0]
select select "Company/Entity documents"
click at [383, 207] on option "Company/Entity documents" at bounding box center [546, 209] width 471 height 16
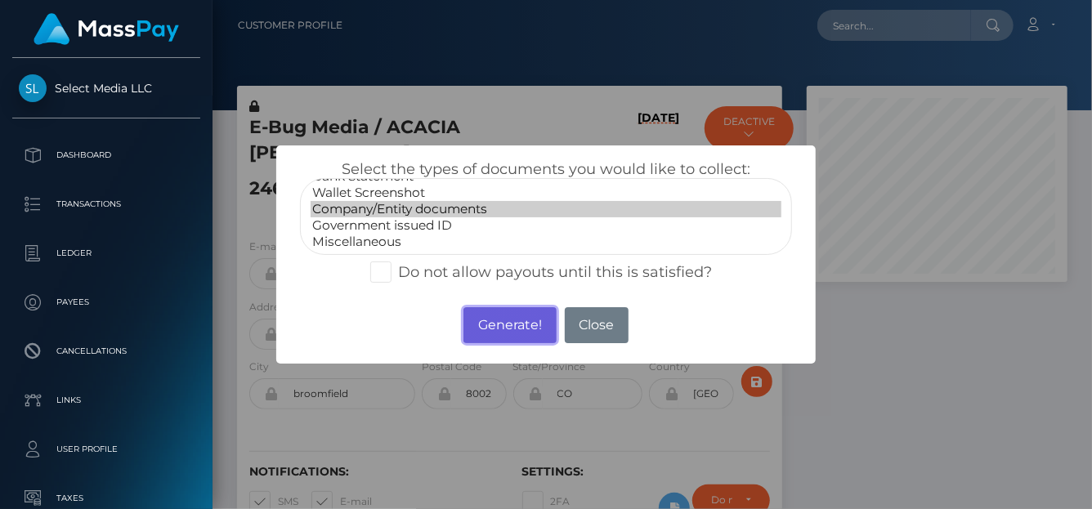
click at [517, 321] on button "Generate!" at bounding box center [509, 325] width 92 height 36
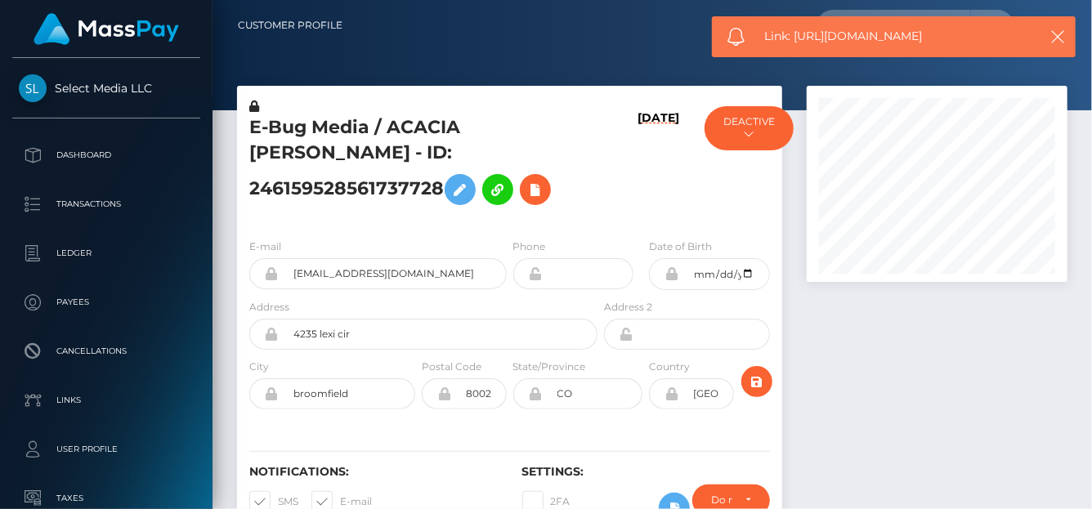
drag, startPoint x: 943, startPoint y: 34, endPoint x: 795, endPoint y: 33, distance: 147.9
click at [795, 33] on span "Link: https://l.maspay.io/9kpKa" at bounding box center [896, 36] width 262 height 17
copy span "https://l.maspay.io/9kpKa"
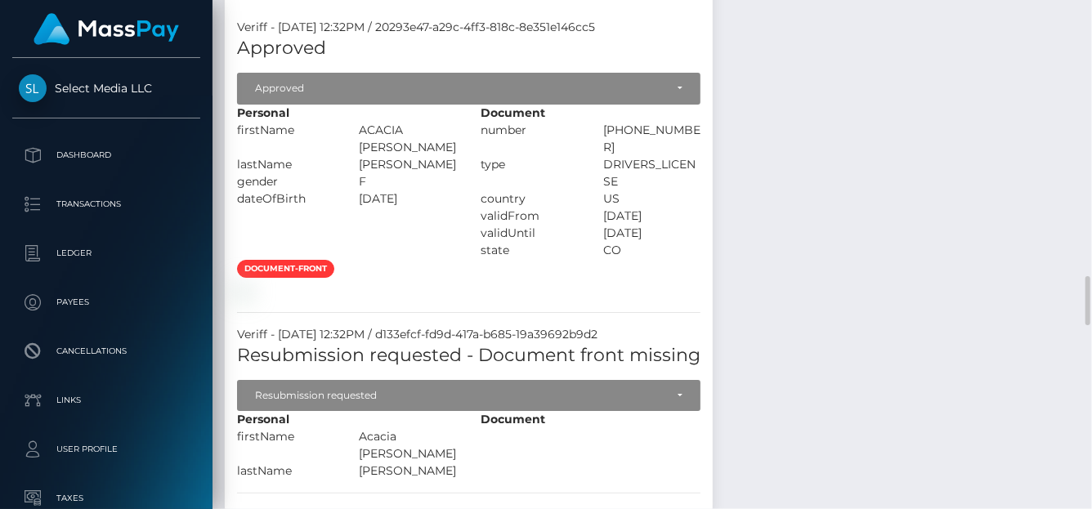
scroll to position [2700, 0]
